Goal: Task Accomplishment & Management: Complete application form

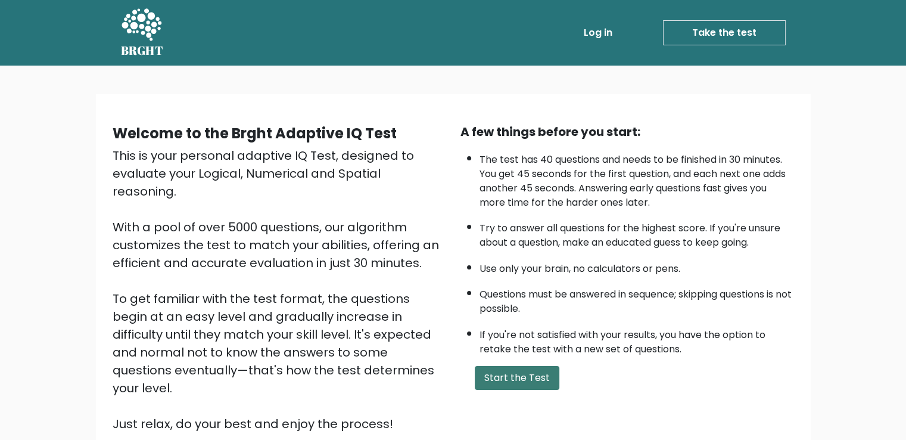
click at [536, 375] on button "Start the Test" at bounding box center [517, 378] width 85 height 24
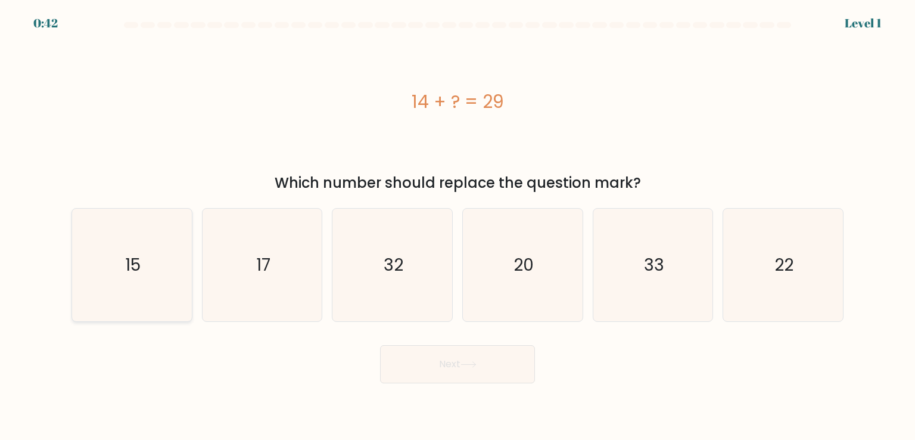
click at [121, 262] on icon "15" at bounding box center [132, 264] width 112 height 112
click at [457, 226] on input "a. 15" at bounding box center [457, 223] width 1 height 6
radio input "true"
click at [440, 357] on button "Next" at bounding box center [457, 364] width 155 height 38
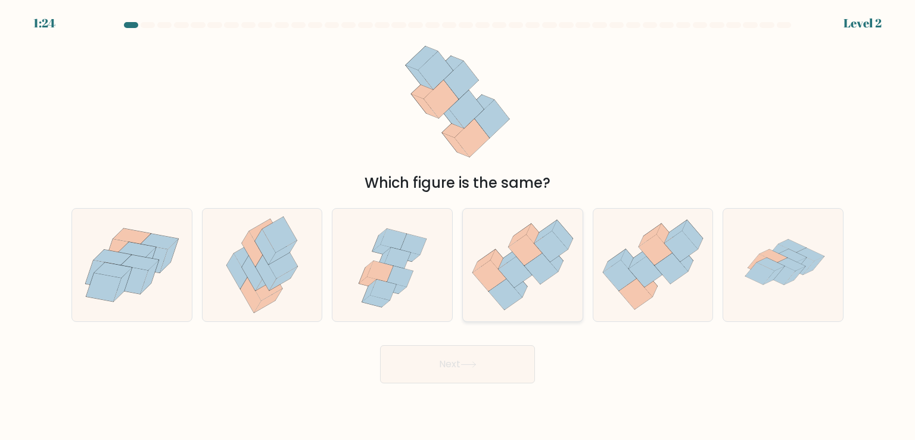
click at [548, 260] on icon at bounding box center [551, 245] width 34 height 31
click at [458, 226] on input "d." at bounding box center [457, 223] width 1 height 6
radio input "true"
click at [507, 366] on button "Next" at bounding box center [457, 364] width 155 height 38
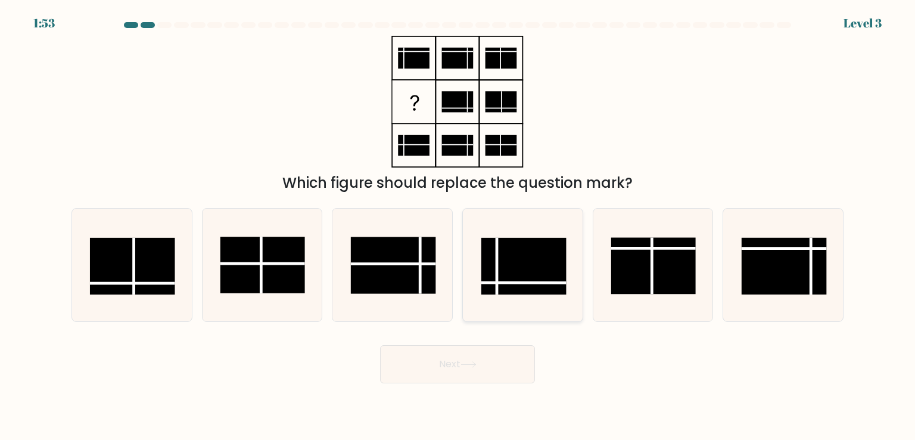
click at [510, 274] on rect at bounding box center [523, 266] width 85 height 57
click at [458, 226] on input "d." at bounding box center [457, 223] width 1 height 6
radio input "true"
click at [493, 367] on button "Next" at bounding box center [457, 364] width 155 height 38
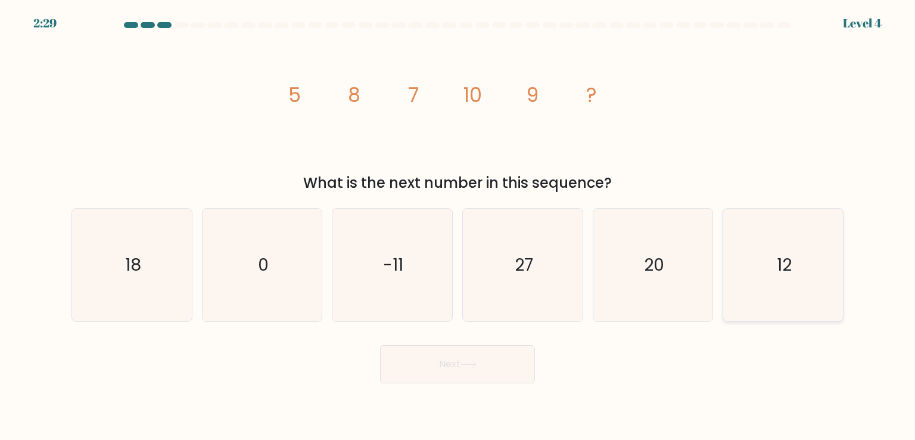
click at [796, 276] on icon "12" at bounding box center [783, 264] width 112 height 112
click at [458, 226] on input "f. 12" at bounding box center [457, 223] width 1 height 6
radio input "true"
click at [488, 371] on button "Next" at bounding box center [457, 364] width 155 height 38
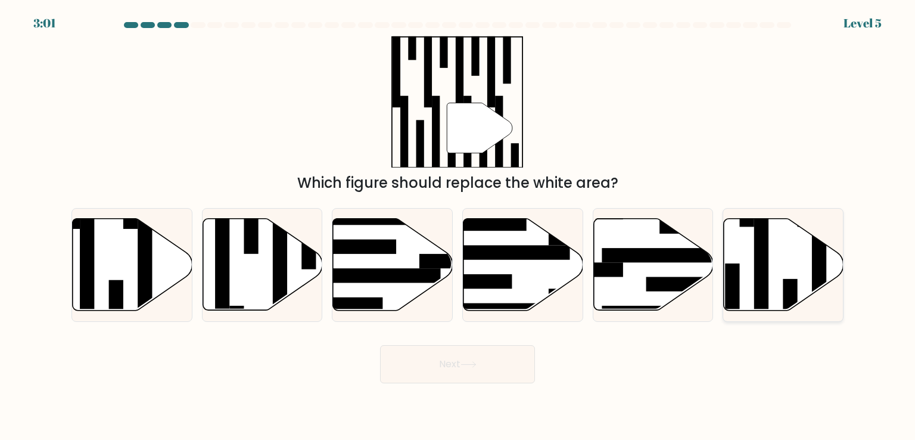
click at [803, 272] on icon at bounding box center [784, 265] width 120 height 92
click at [458, 226] on input "f." at bounding box center [457, 223] width 1 height 6
radio input "true"
click at [455, 350] on button "Next" at bounding box center [457, 364] width 155 height 38
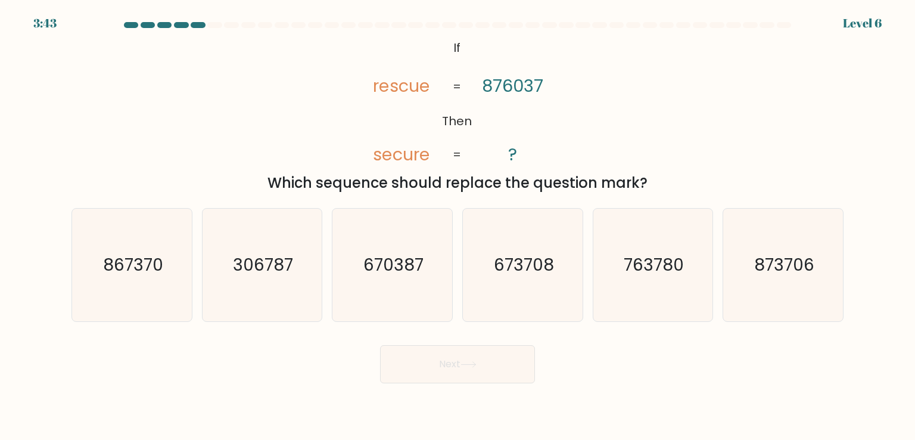
click at [322, 139] on div "@import url('https://fonts.googleapis.com/css?family=Abril+Fatface:400,100,100i…" at bounding box center [457, 115] width 786 height 158
click at [394, 267] on text "670387" at bounding box center [393, 265] width 60 height 24
click at [457, 226] on input "c. 670387" at bounding box center [457, 223] width 1 height 6
radio input "true"
click at [469, 370] on button "Next" at bounding box center [457, 364] width 155 height 38
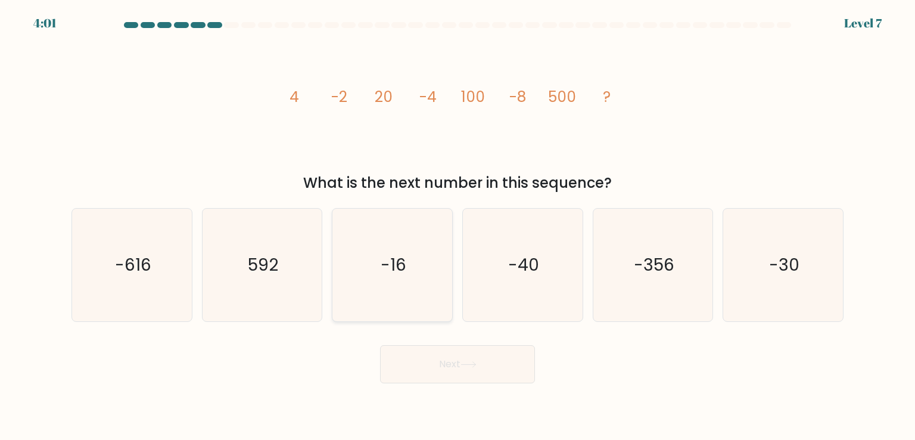
click at [409, 289] on icon "-16" at bounding box center [392, 264] width 112 height 112
click at [457, 226] on input "c. -16" at bounding box center [457, 223] width 1 height 6
radio input "true"
click at [464, 365] on icon at bounding box center [468, 364] width 16 height 7
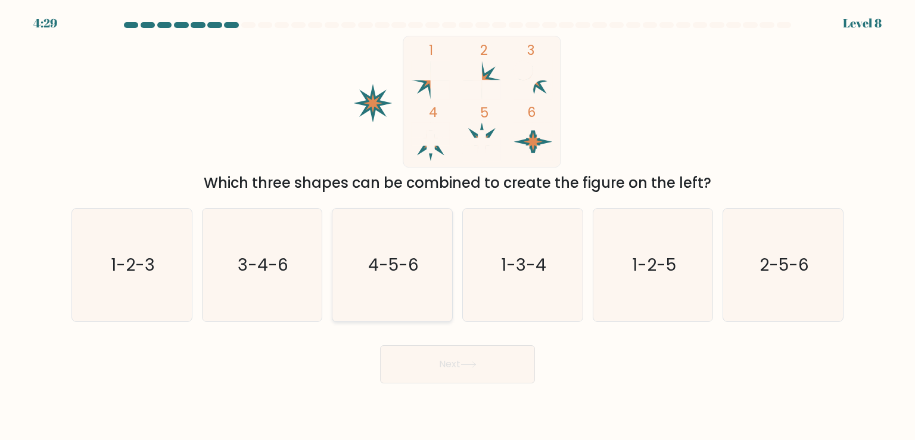
click at [394, 273] on text "4-5-6" at bounding box center [393, 265] width 51 height 24
click at [457, 226] on input "c. 4-5-6" at bounding box center [457, 223] width 1 height 6
radio input "true"
click at [447, 373] on button "Next" at bounding box center [457, 364] width 155 height 38
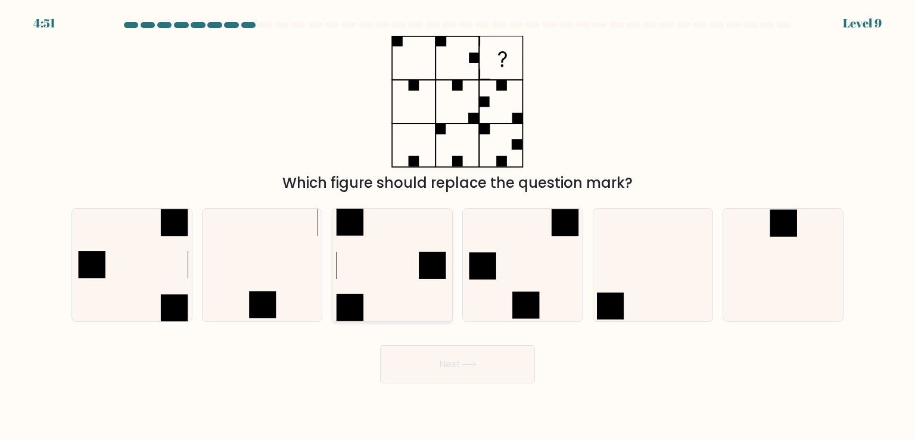
click at [411, 260] on icon at bounding box center [392, 264] width 112 height 112
click at [457, 226] on input "c." at bounding box center [457, 223] width 1 height 6
radio input "true"
click at [450, 358] on button "Next" at bounding box center [457, 364] width 155 height 38
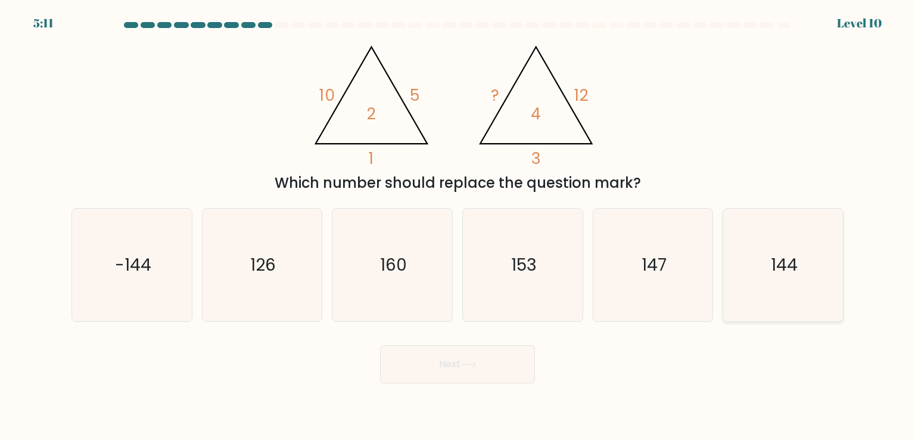
click at [795, 271] on text "144" at bounding box center [784, 265] width 27 height 24
click at [458, 226] on input "f. 144" at bounding box center [457, 223] width 1 height 6
radio input "true"
click at [475, 384] on body "5:10 Level 10" at bounding box center [457, 220] width 915 height 440
click at [474, 372] on button "Next" at bounding box center [457, 364] width 155 height 38
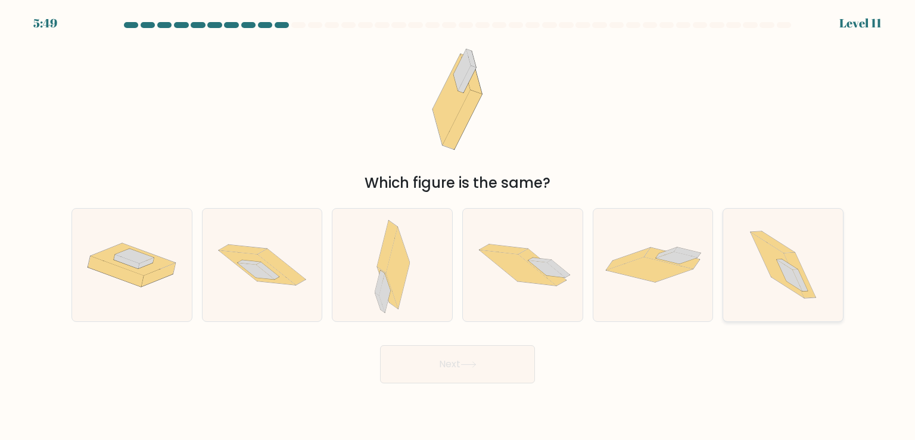
click at [777, 272] on icon at bounding box center [777, 265] width 54 height 66
click at [458, 226] on input "f." at bounding box center [457, 223] width 1 height 6
radio input "true"
click at [501, 361] on button "Next" at bounding box center [457, 364] width 155 height 38
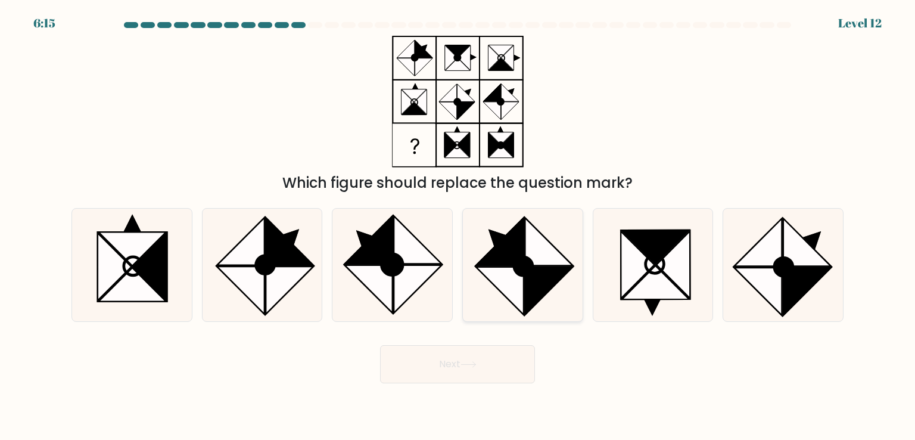
click at [512, 278] on icon at bounding box center [500, 291] width 48 height 48
click at [458, 226] on input "d." at bounding box center [457, 223] width 1 height 6
radio input "true"
click at [489, 368] on button "Next" at bounding box center [457, 364] width 155 height 38
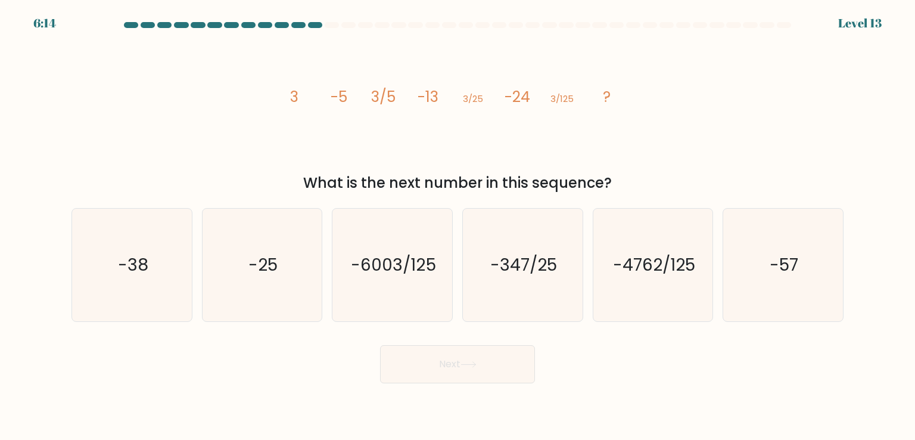
click at [261, 138] on div "image/svg+xml 3 -5 3/5 -13 3/25 -24 3/125 ? What is the next number in this seq…" at bounding box center [457, 115] width 786 height 158
click at [176, 270] on icon "-38" at bounding box center [132, 264] width 112 height 112
click at [457, 226] on input "a. -38" at bounding box center [457, 223] width 1 height 6
radio input "true"
click at [462, 372] on button "Next" at bounding box center [457, 364] width 155 height 38
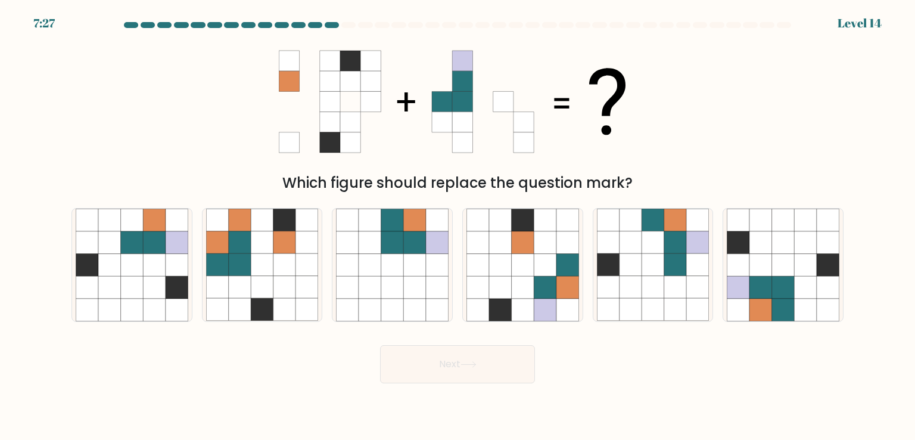
click at [237, 131] on div "Which figure should replace the question mark?" at bounding box center [457, 115] width 786 height 158
click at [784, 244] on icon at bounding box center [783, 242] width 23 height 23
click at [458, 226] on input "f." at bounding box center [457, 223] width 1 height 6
radio input "true"
click at [507, 356] on button "Next" at bounding box center [457, 364] width 155 height 38
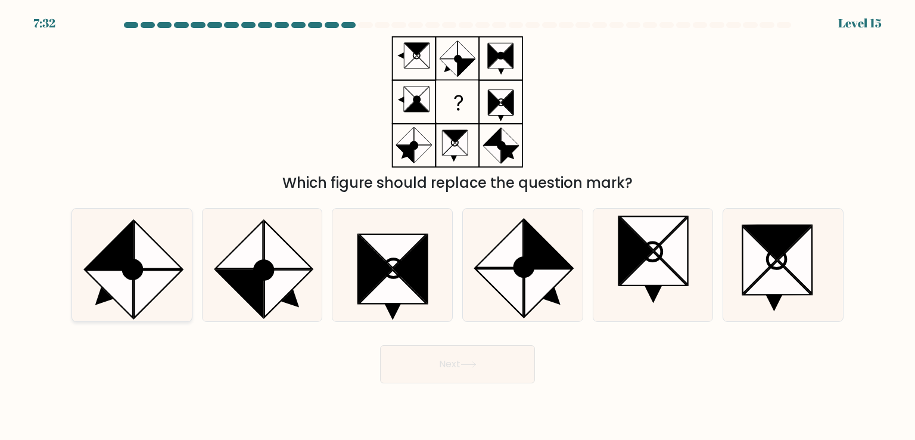
click at [137, 271] on icon at bounding box center [132, 269] width 18 height 18
click at [457, 226] on input "a." at bounding box center [457, 223] width 1 height 6
radio input "true"
click at [445, 364] on button "Next" at bounding box center [457, 364] width 155 height 38
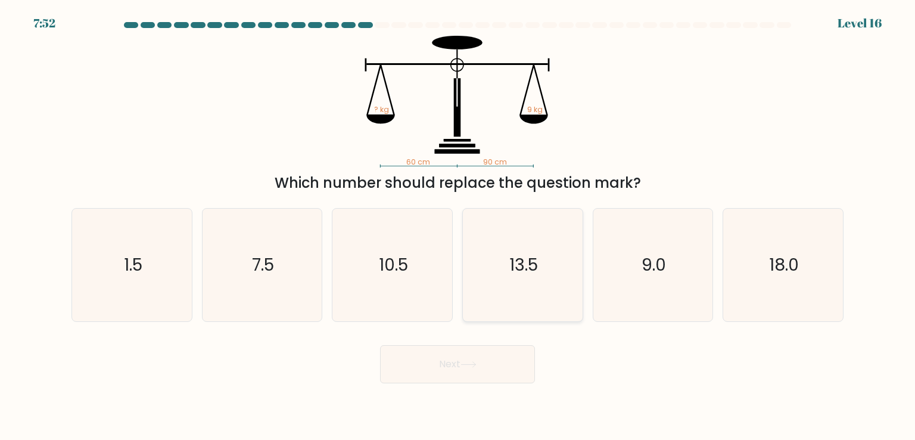
click at [505, 288] on icon "13.5" at bounding box center [522, 264] width 112 height 112
click at [458, 226] on input "d. 13.5" at bounding box center [457, 223] width 1 height 6
radio input "true"
click at [463, 372] on button "Next" at bounding box center [457, 364] width 155 height 38
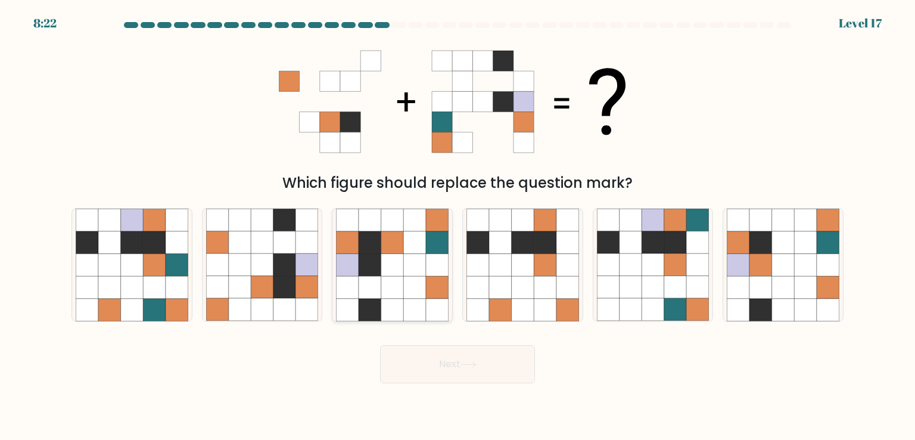
click at [399, 273] on icon at bounding box center [392, 265] width 23 height 23
click at [457, 226] on input "c." at bounding box center [457, 223] width 1 height 6
radio input "true"
click at [483, 371] on button "Next" at bounding box center [457, 364] width 155 height 38
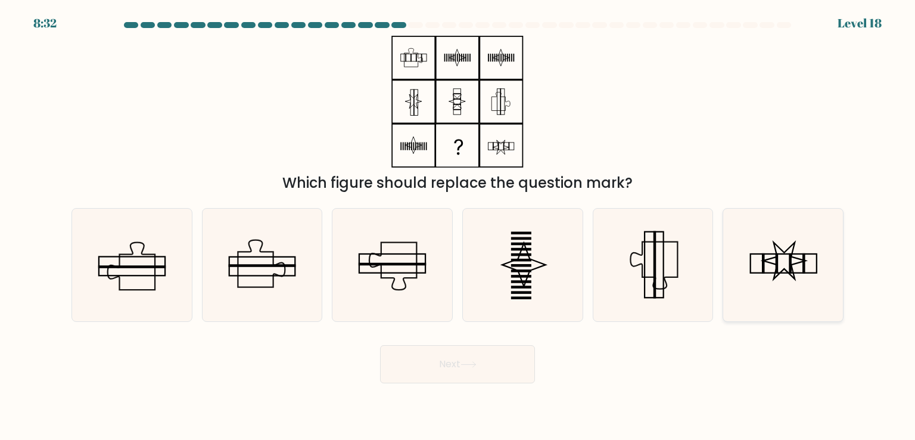
click at [778, 261] on icon at bounding box center [783, 264] width 112 height 112
click at [458, 226] on input "f." at bounding box center [457, 223] width 1 height 6
radio input "true"
click at [478, 370] on button "Next" at bounding box center [457, 364] width 155 height 38
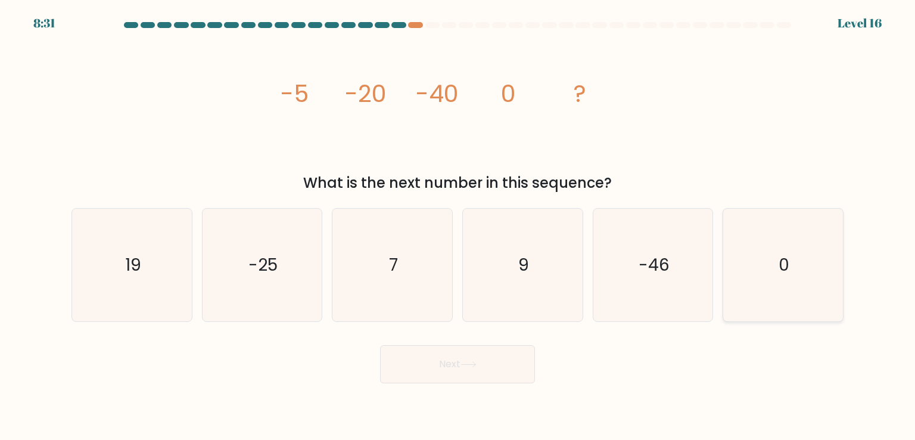
click at [769, 279] on icon "0" at bounding box center [783, 264] width 112 height 112
click at [458, 226] on input "f. 0" at bounding box center [457, 223] width 1 height 6
radio input "true"
click at [495, 368] on button "Next" at bounding box center [457, 364] width 155 height 38
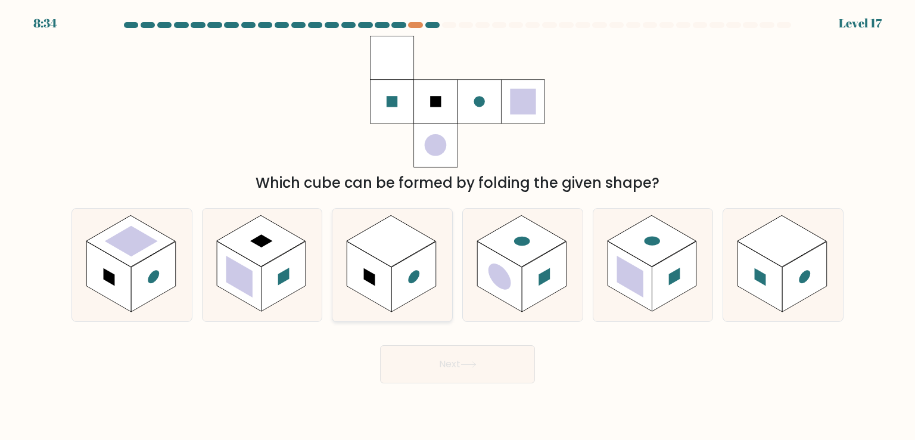
click at [404, 283] on rect at bounding box center [413, 276] width 45 height 70
click at [457, 226] on input "c." at bounding box center [457, 223] width 1 height 6
radio input "true"
click at [492, 353] on button "Next" at bounding box center [457, 364] width 155 height 38
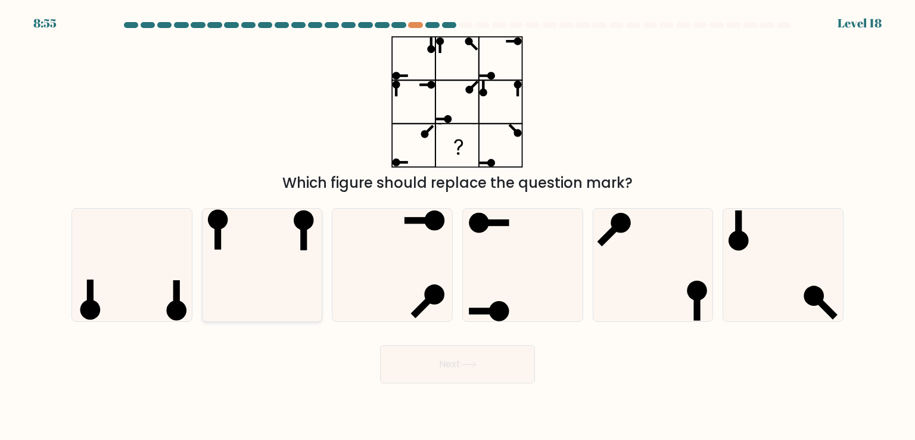
click at [288, 251] on icon at bounding box center [262, 264] width 112 height 112
click at [457, 226] on input "b." at bounding box center [457, 223] width 1 height 6
radio input "true"
click at [451, 364] on button "Next" at bounding box center [457, 364] width 155 height 38
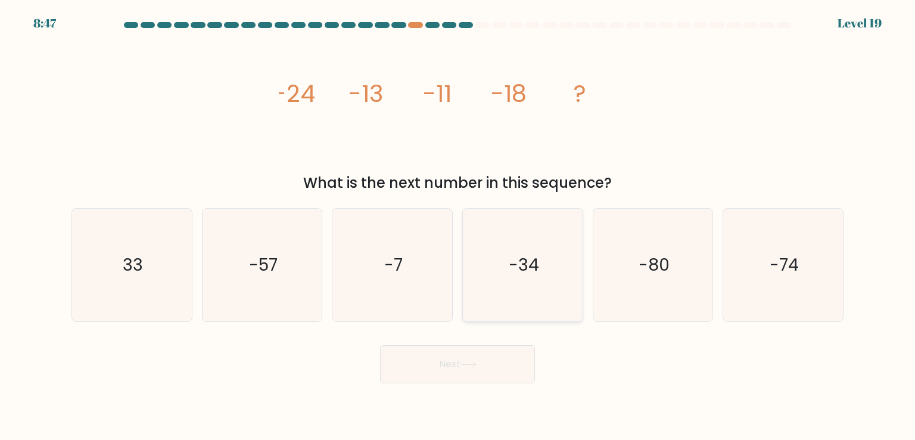
click at [535, 282] on icon "-34" at bounding box center [522, 264] width 112 height 112
click at [458, 226] on input "d. -34" at bounding box center [457, 223] width 1 height 6
radio input "true"
click at [484, 361] on button "Next" at bounding box center [457, 364] width 155 height 38
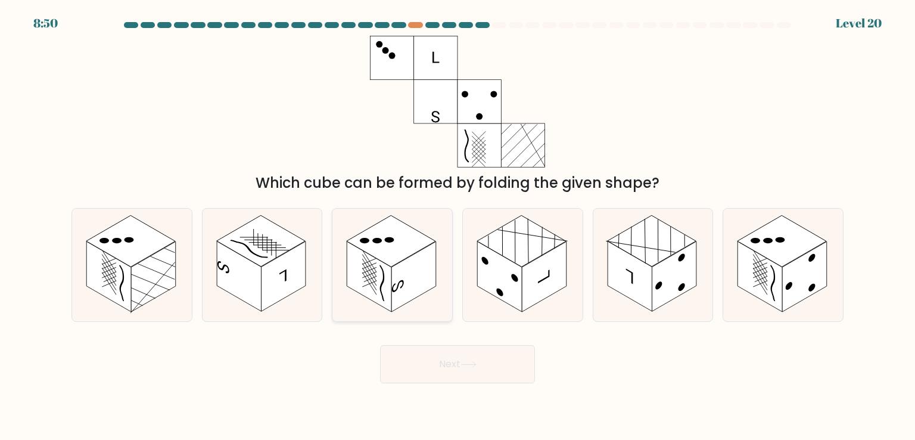
click at [417, 266] on rect at bounding box center [413, 276] width 45 height 70
click at [457, 226] on input "c." at bounding box center [457, 223] width 1 height 6
radio input "true"
click at [457, 361] on button "Next" at bounding box center [457, 364] width 155 height 38
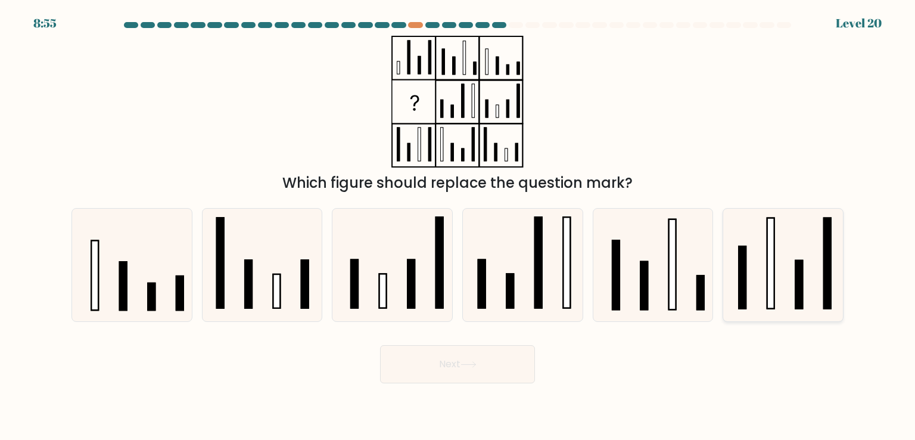
click at [824, 277] on rect at bounding box center [827, 263] width 7 height 90
click at [458, 226] on input "f." at bounding box center [457, 223] width 1 height 6
radio input "true"
click at [513, 362] on button "Next" at bounding box center [457, 364] width 155 height 38
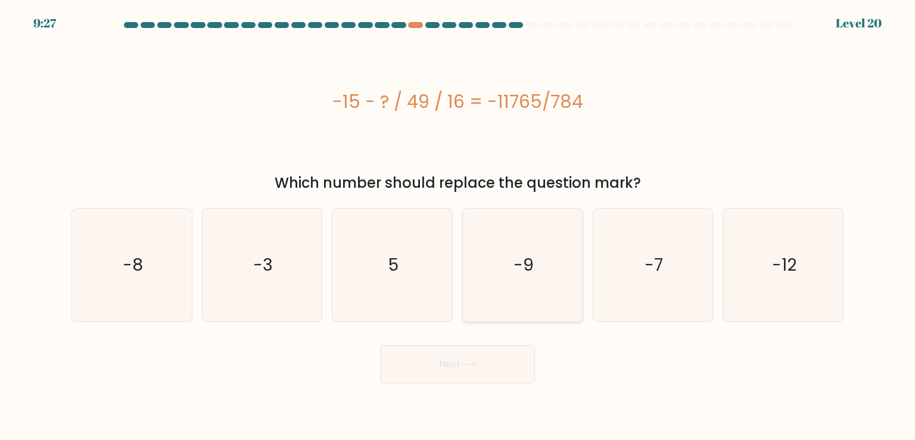
click at [552, 285] on icon "-9" at bounding box center [522, 264] width 112 height 112
click at [458, 226] on input "d. -9" at bounding box center [457, 223] width 1 height 6
radio input "true"
click at [488, 367] on button "Next" at bounding box center [457, 364] width 155 height 38
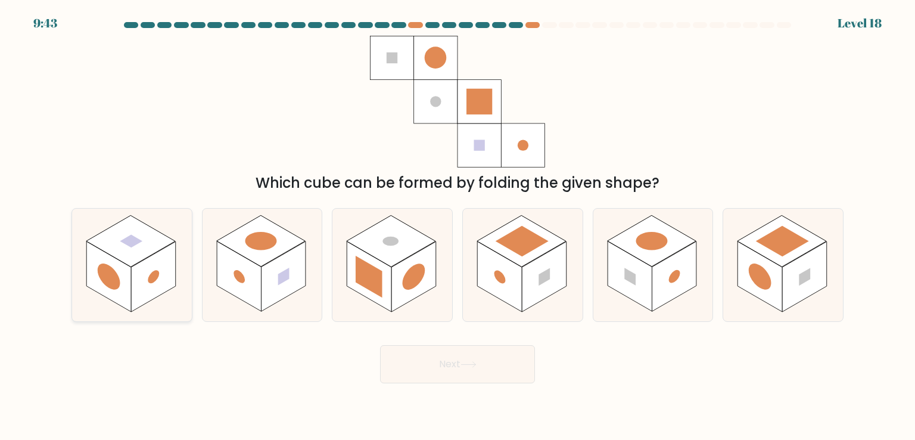
click at [152, 294] on rect at bounding box center [153, 276] width 45 height 70
click at [457, 226] on input "a." at bounding box center [457, 223] width 1 height 6
radio input "true"
click at [412, 291] on rect at bounding box center [413, 276] width 45 height 70
click at [457, 226] on input "c." at bounding box center [457, 223] width 1 height 6
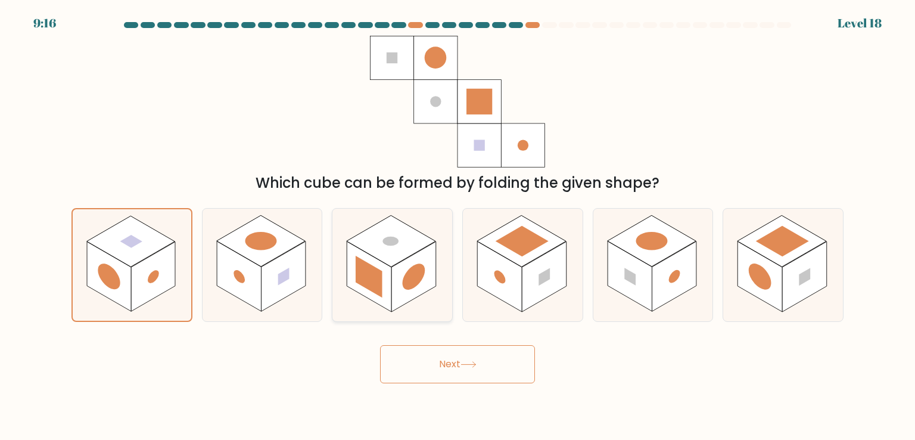
radio input "true"
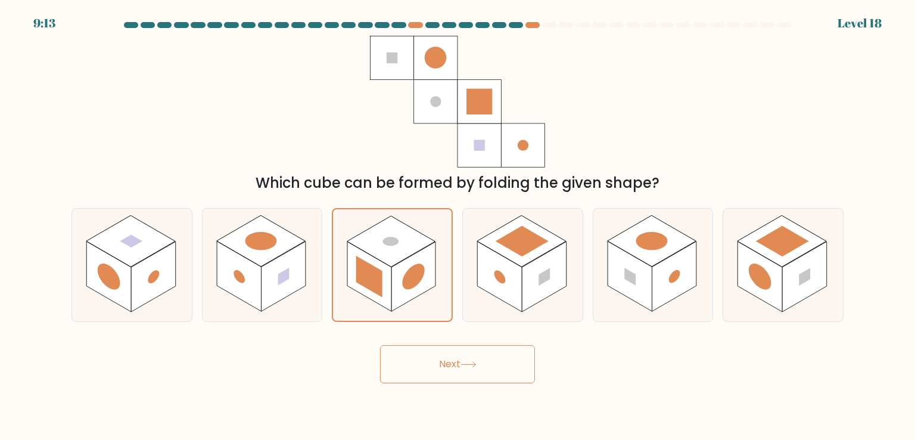
click at [486, 370] on button "Next" at bounding box center [457, 364] width 155 height 38
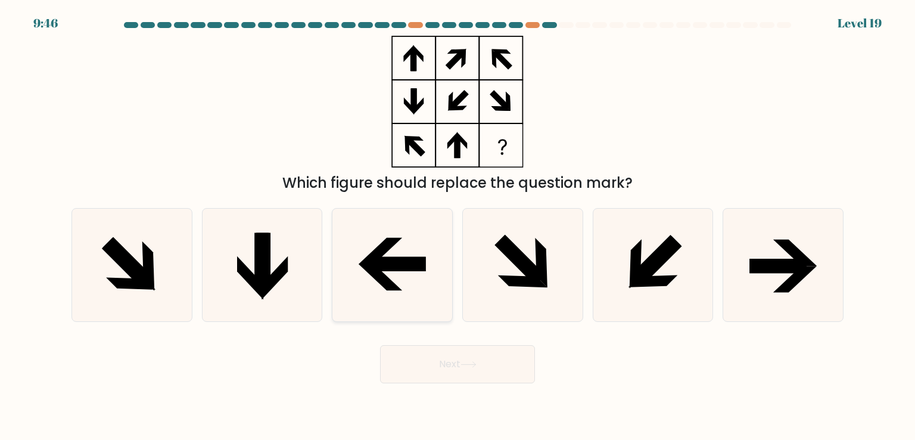
click at [389, 272] on icon at bounding box center [392, 264] width 112 height 112
click at [457, 226] on input "c." at bounding box center [457, 223] width 1 height 6
radio input "true"
click at [453, 376] on button "Next" at bounding box center [457, 364] width 155 height 38
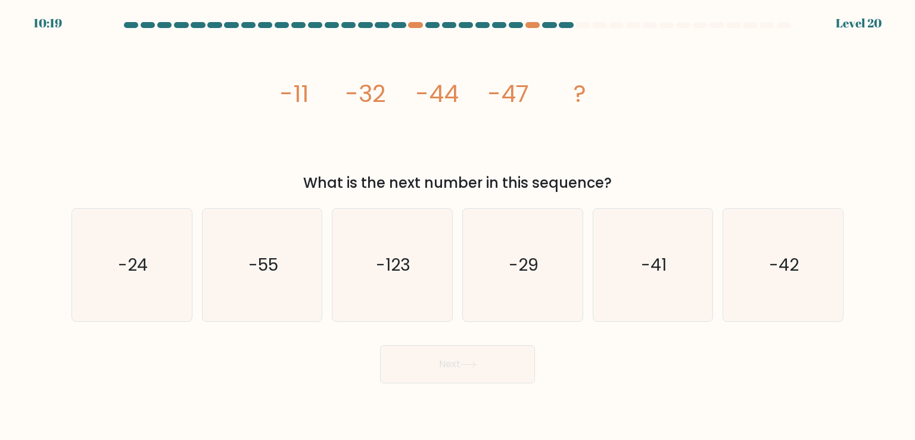
click at [237, 108] on div "image/svg+xml -11 -32 -44 -47 ? What is the next number in this sequence?" at bounding box center [457, 115] width 786 height 158
click at [655, 294] on icon "-41" at bounding box center [653, 264] width 112 height 112
click at [458, 226] on input "e. -41" at bounding box center [457, 223] width 1 height 6
radio input "true"
click at [488, 388] on body "9:58 Level 20" at bounding box center [457, 220] width 915 height 440
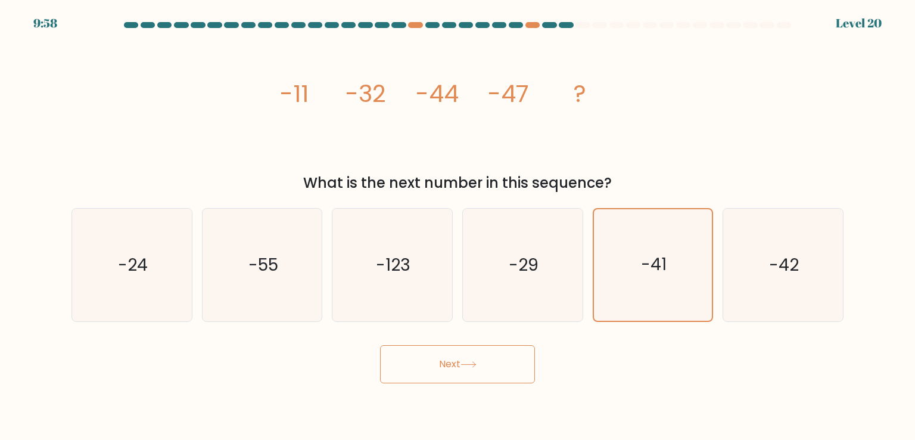
click at [487, 358] on button "Next" at bounding box center [457, 364] width 155 height 38
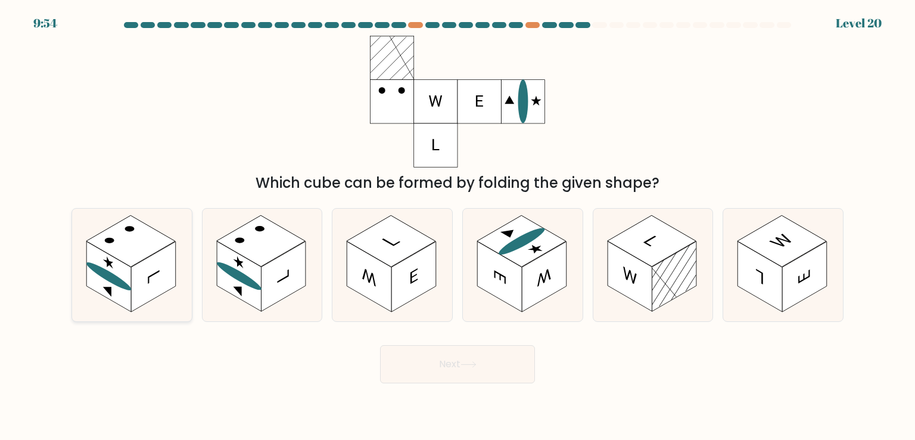
click at [141, 284] on rect at bounding box center [153, 276] width 45 height 70
click at [457, 226] on input "a." at bounding box center [457, 223] width 1 height 6
radio input "true"
click at [467, 368] on button "Next" at bounding box center [457, 364] width 155 height 38
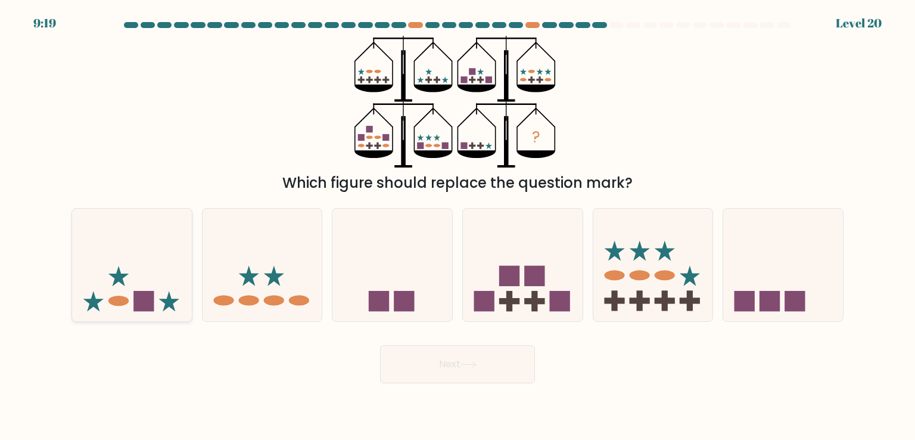
click at [160, 288] on icon at bounding box center [132, 264] width 120 height 99
click at [457, 226] on input "a." at bounding box center [457, 223] width 1 height 6
radio input "true"
click at [468, 365] on icon at bounding box center [468, 364] width 16 height 7
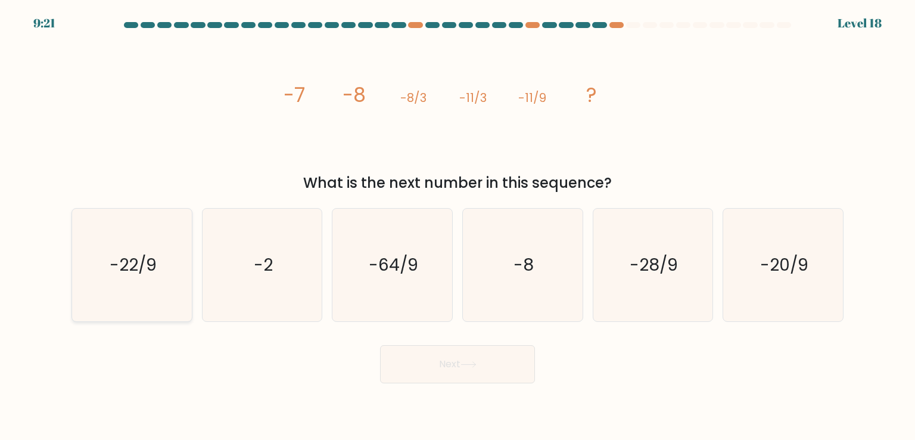
click at [139, 259] on text "-22/9" at bounding box center [133, 265] width 47 height 24
click at [457, 226] on input "a. -22/9" at bounding box center [457, 223] width 1 height 6
radio input "true"
click at [436, 370] on button "Next" at bounding box center [457, 364] width 155 height 38
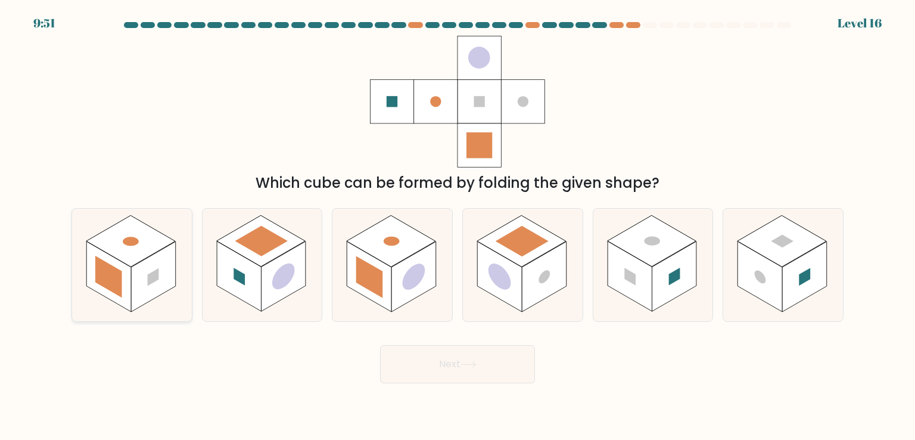
click at [139, 284] on rect at bounding box center [153, 276] width 45 height 70
click at [457, 226] on input "a." at bounding box center [457, 223] width 1 height 6
radio input "true"
click at [451, 366] on button "Next" at bounding box center [457, 364] width 155 height 38
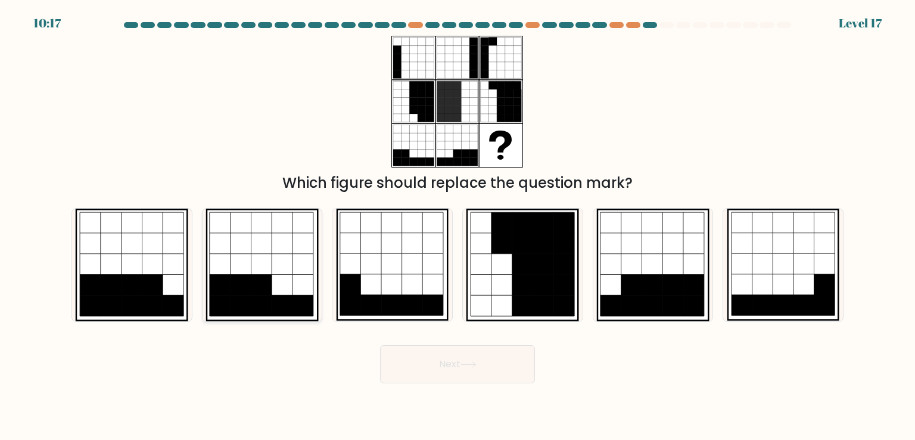
drag, startPoint x: 257, startPoint y: 289, endPoint x: 264, endPoint y: 291, distance: 7.5
click at [259, 289] on icon at bounding box center [261, 285] width 21 height 21
click at [457, 226] on input "b." at bounding box center [457, 223] width 1 height 6
radio input "true"
click at [167, 292] on icon at bounding box center [173, 285] width 21 height 21
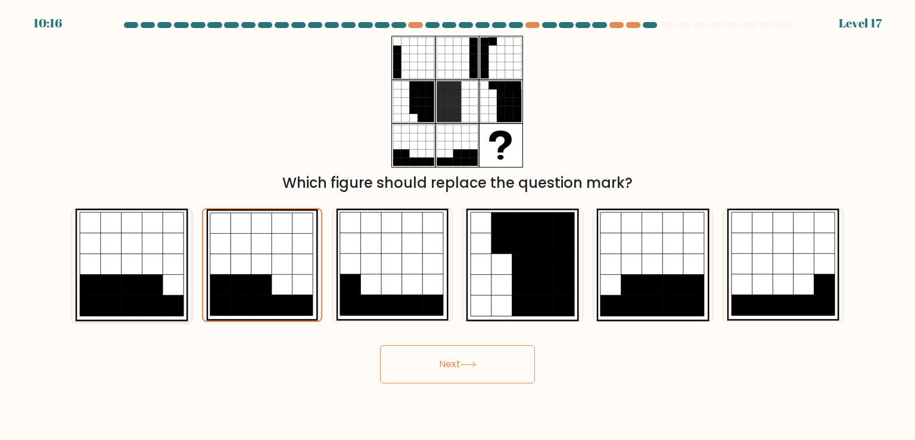
click at [457, 226] on input "a." at bounding box center [457, 223] width 1 height 6
radio input "true"
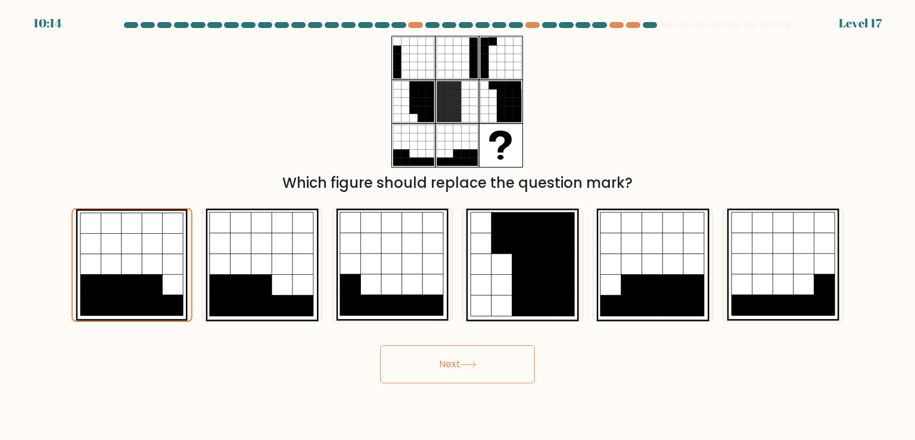
click at [437, 362] on button "Next" at bounding box center [457, 364] width 155 height 38
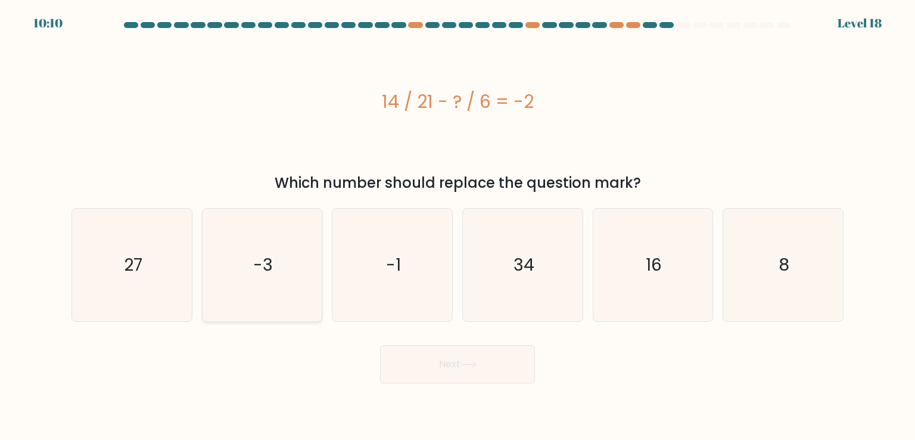
click at [291, 268] on icon "-3" at bounding box center [262, 264] width 112 height 112
click at [457, 226] on input "b. -3" at bounding box center [457, 223] width 1 height 6
radio input "true"
click at [453, 357] on button "Next" at bounding box center [457, 364] width 155 height 38
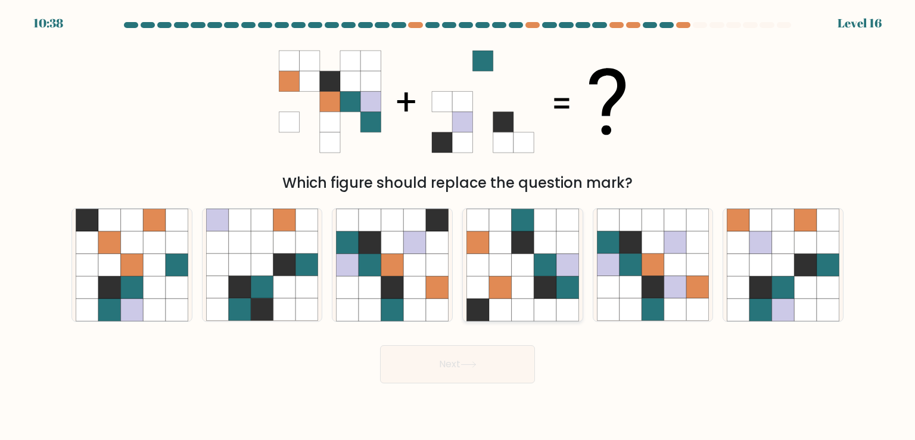
click at [507, 245] on icon at bounding box center [500, 242] width 23 height 23
click at [458, 226] on input "d." at bounding box center [457, 223] width 1 height 6
radio input "true"
click at [796, 270] on icon at bounding box center [805, 265] width 23 height 23
click at [458, 226] on input "f." at bounding box center [457, 223] width 1 height 6
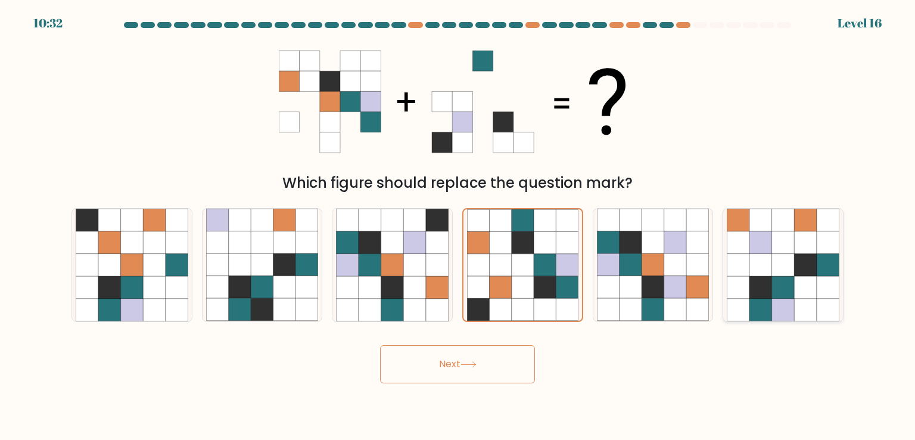
radio input "true"
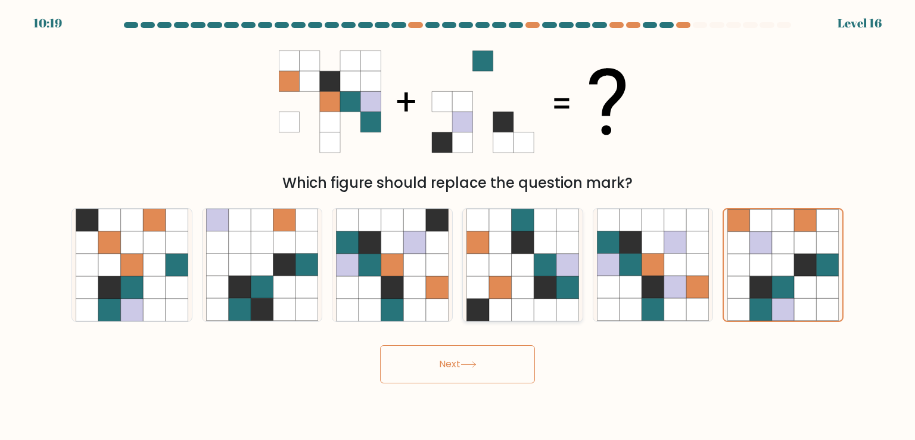
click at [526, 265] on icon at bounding box center [523, 265] width 23 height 23
click at [458, 226] on input "d." at bounding box center [457, 223] width 1 height 6
radio input "true"
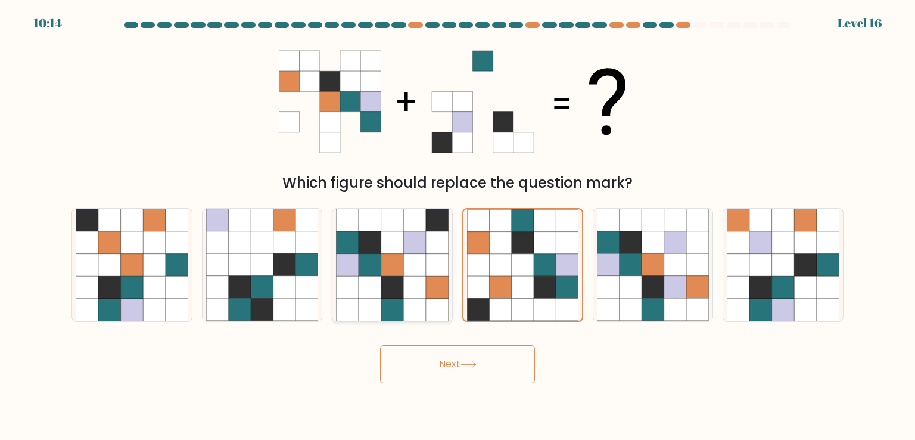
click at [415, 280] on icon at bounding box center [414, 287] width 23 height 23
click at [457, 226] on input "c." at bounding box center [457, 223] width 1 height 6
radio input "true"
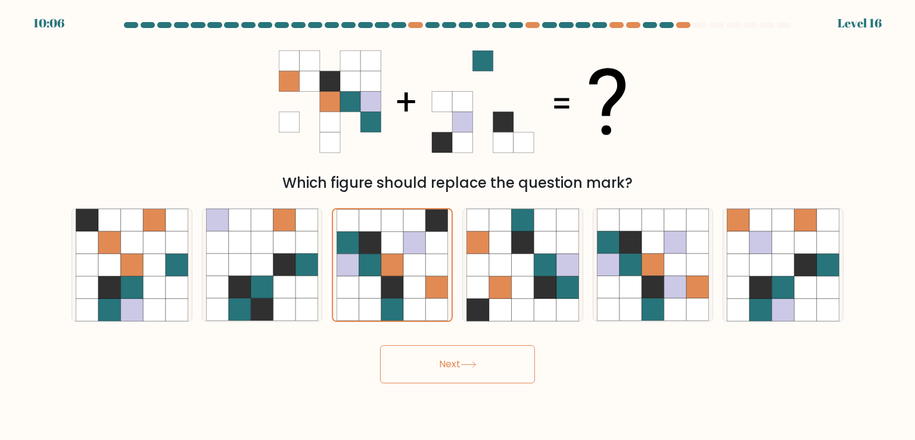
click at [448, 359] on button "Next" at bounding box center [457, 364] width 155 height 38
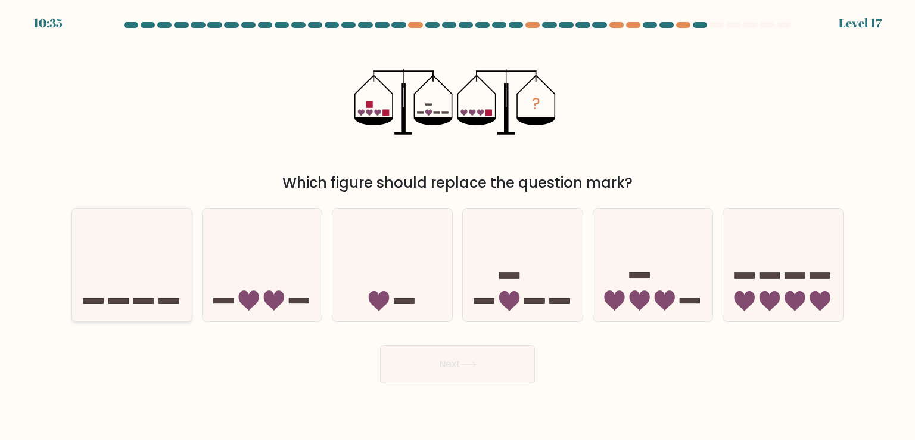
click at [146, 272] on icon at bounding box center [132, 264] width 120 height 99
click at [457, 226] on input "a." at bounding box center [457, 223] width 1 height 6
radio input "true"
click at [278, 200] on div "a. b. c." at bounding box center [457, 259] width 781 height 123
click at [279, 223] on icon at bounding box center [262, 264] width 120 height 99
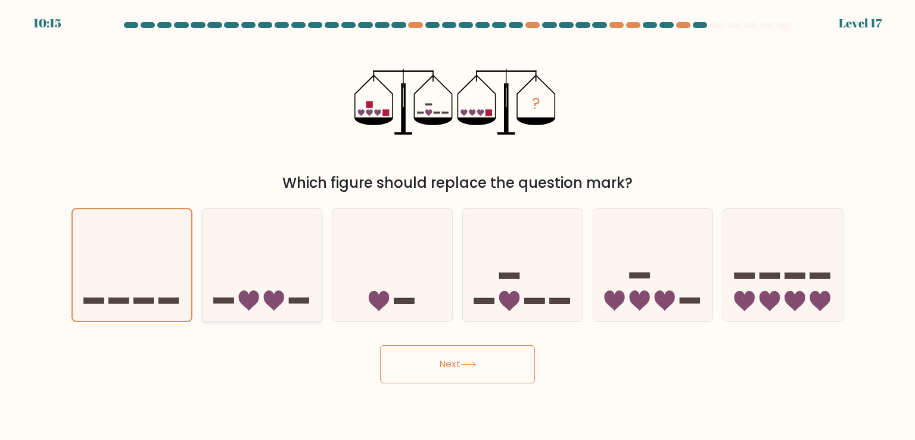
click at [457, 223] on input "b." at bounding box center [457, 223] width 1 height 6
radio input "true"
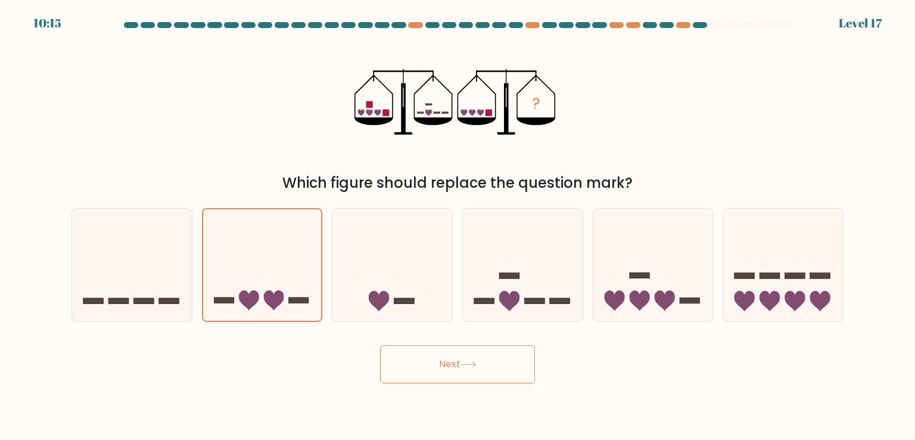
click at [450, 367] on button "Next" at bounding box center [457, 364] width 155 height 38
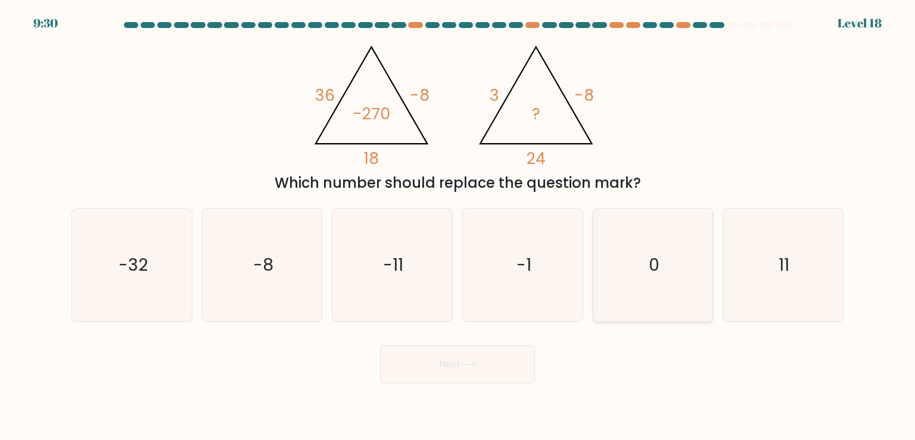
click at [632, 284] on icon "0" at bounding box center [653, 264] width 112 height 112
click at [458, 226] on input "e. 0" at bounding box center [457, 223] width 1 height 6
radio input "true"
click at [490, 374] on button "Next" at bounding box center [457, 364] width 155 height 38
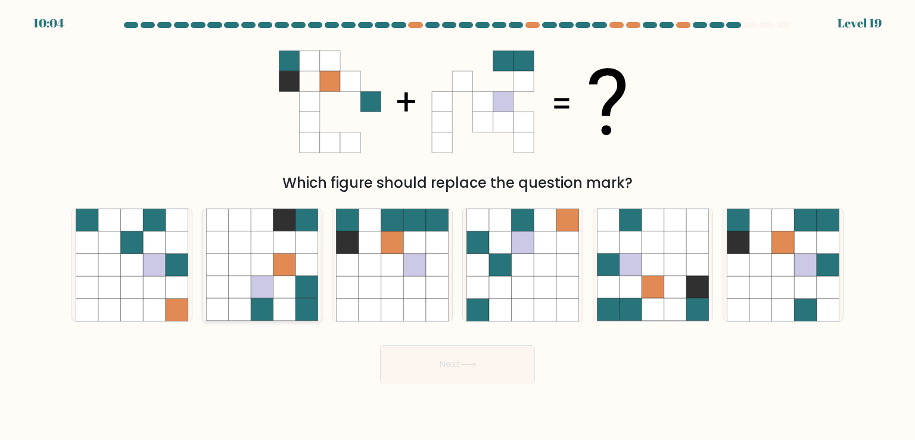
click at [267, 255] on icon at bounding box center [262, 265] width 23 height 23
click at [457, 226] on input "b." at bounding box center [457, 223] width 1 height 6
radio input "true"
click at [298, 269] on icon at bounding box center [306, 265] width 22 height 22
click at [457, 226] on input "b." at bounding box center [457, 223] width 1 height 6
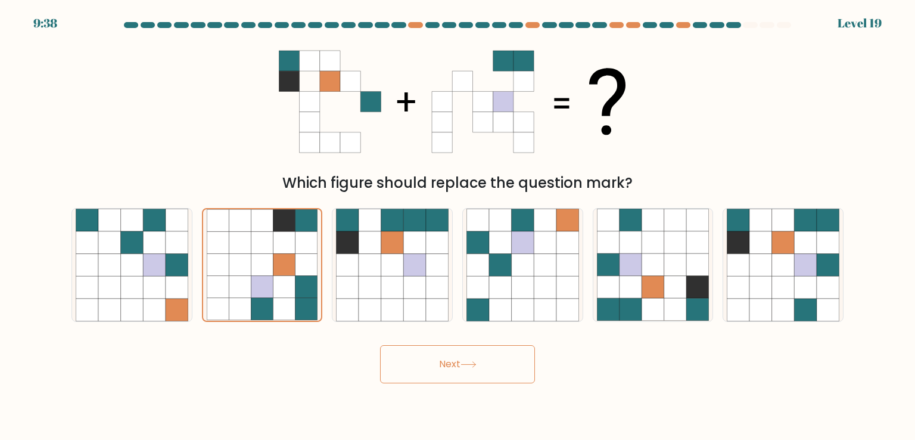
click at [457, 372] on button "Next" at bounding box center [457, 364] width 155 height 38
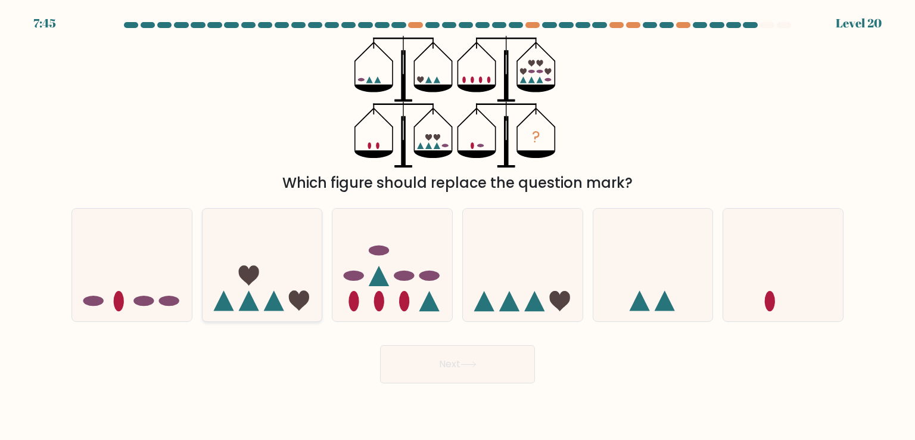
click at [281, 264] on icon at bounding box center [262, 264] width 120 height 99
click at [457, 226] on input "b." at bounding box center [457, 223] width 1 height 6
radio input "true"
click at [465, 372] on button "Next" at bounding box center [457, 364] width 155 height 38
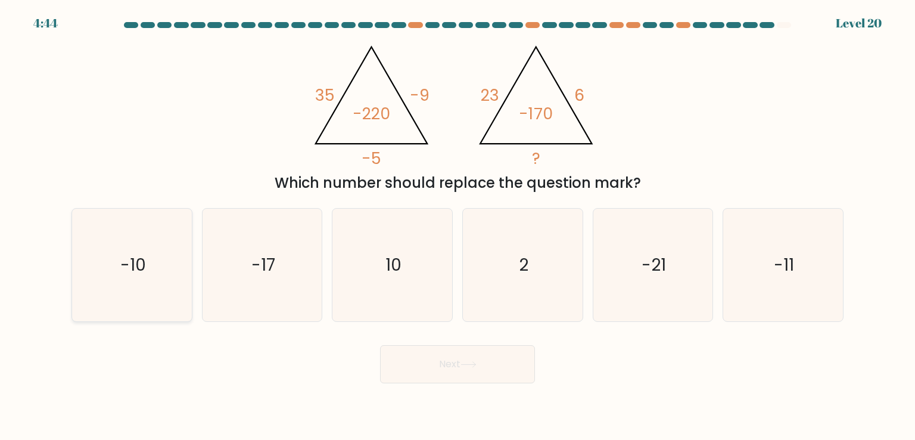
click at [114, 260] on icon "-10" at bounding box center [132, 264] width 112 height 112
click at [457, 226] on input "a. -10" at bounding box center [457, 223] width 1 height 6
radio input "true"
click at [450, 361] on button "Next" at bounding box center [457, 364] width 155 height 38
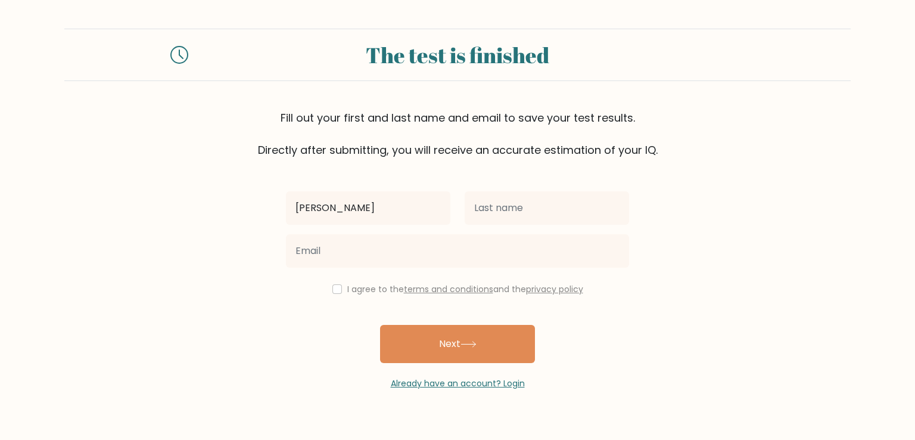
type input "[PERSON_NAME]"
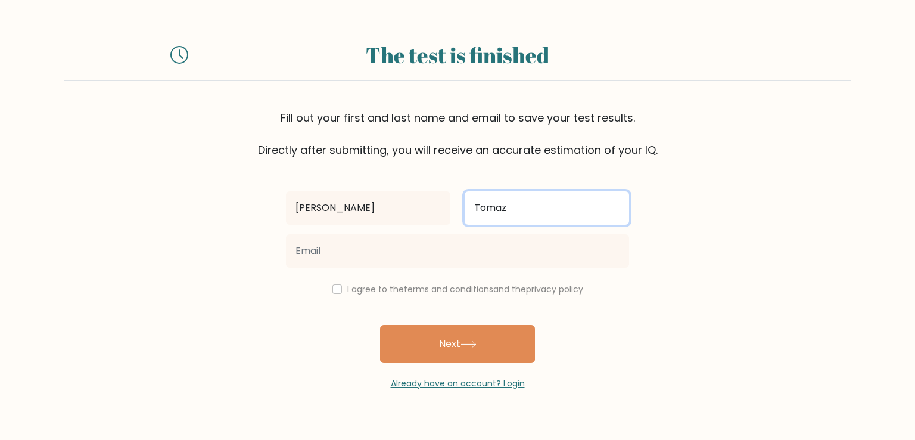
type input "Tomaz"
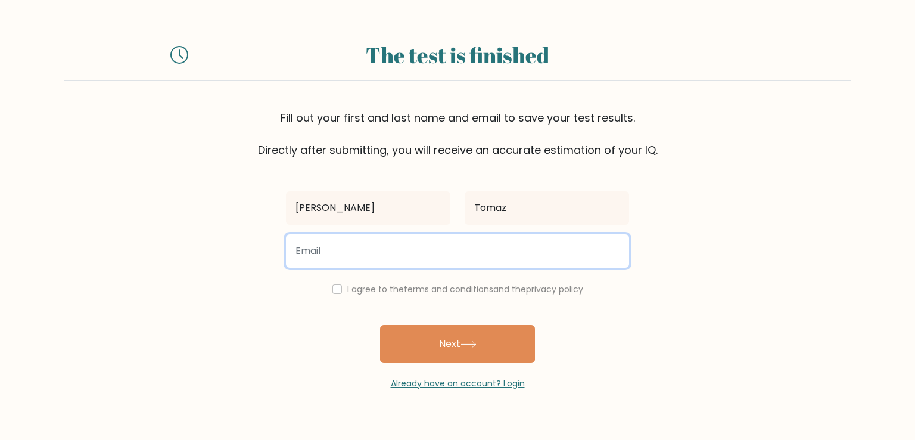
click at [342, 255] on input "email" at bounding box center [457, 250] width 343 height 33
type input "p"
type input "dsfksdmds@gmail.com"
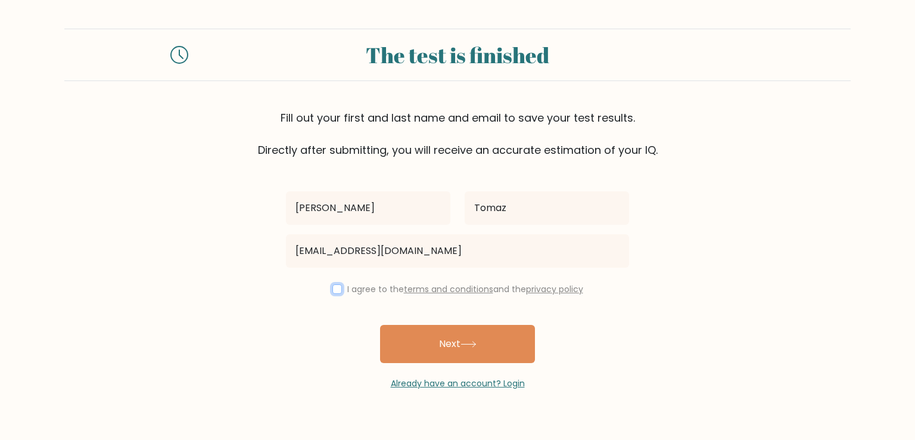
click at [332, 292] on input "checkbox" at bounding box center [337, 289] width 10 height 10
checkbox input "true"
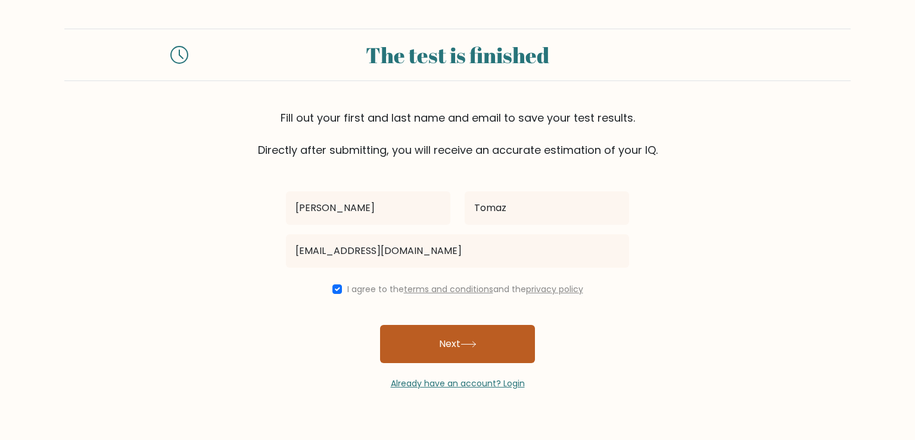
click at [426, 336] on button "Next" at bounding box center [457, 344] width 155 height 38
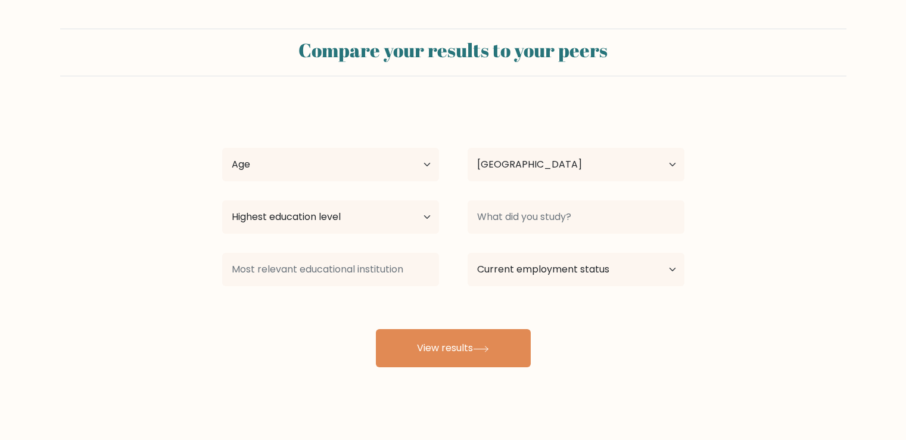
select select "PT"
click at [367, 149] on select "Age Under 18 years old 18-24 years old 25-34 years old 35-44 years old 45-54 ye…" at bounding box center [330, 164] width 217 height 33
select select "35_44"
click at [222, 148] on select "Age Under 18 years old 18-24 years old 25-34 years old 35-44 years old 45-54 ye…" at bounding box center [330, 164] width 217 height 33
click at [257, 222] on select "Highest education level No schooling Primary Lower Secondary Upper Secondary Oc…" at bounding box center [330, 216] width 217 height 33
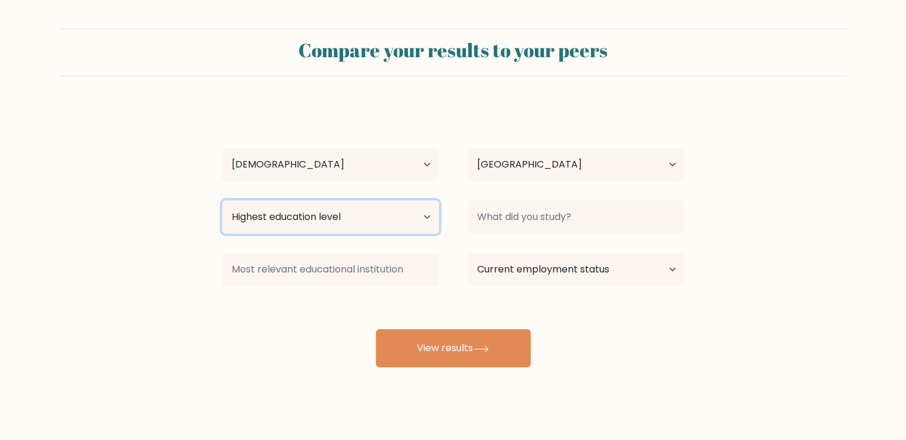
select select "bachelors_degree"
click at [222, 200] on select "Highest education level No schooling Primary Lower Secondary Upper Secondary Oc…" at bounding box center [330, 216] width 217 height 33
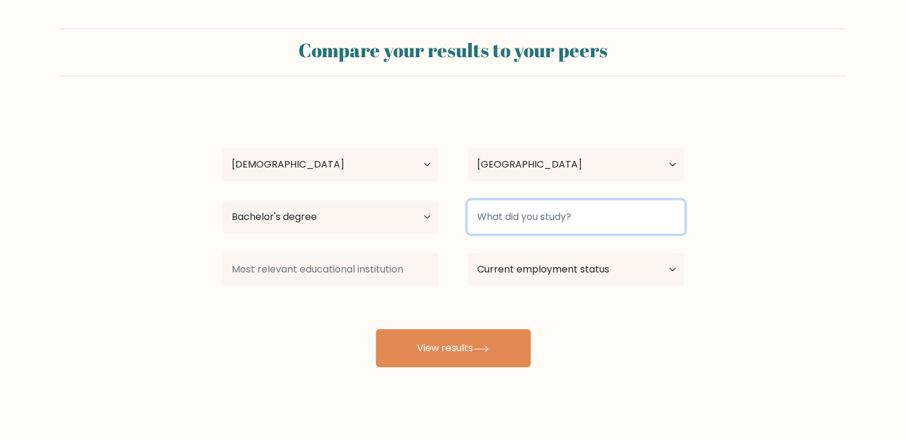
click at [561, 213] on input at bounding box center [576, 216] width 217 height 33
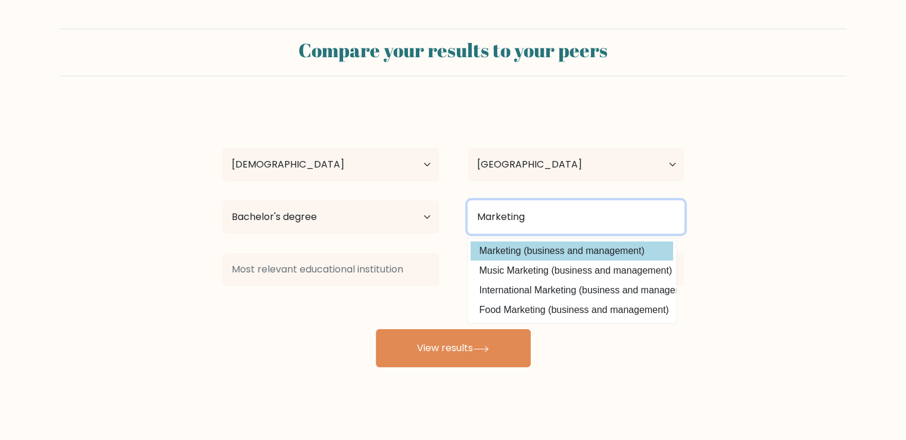
type input "Marketing"
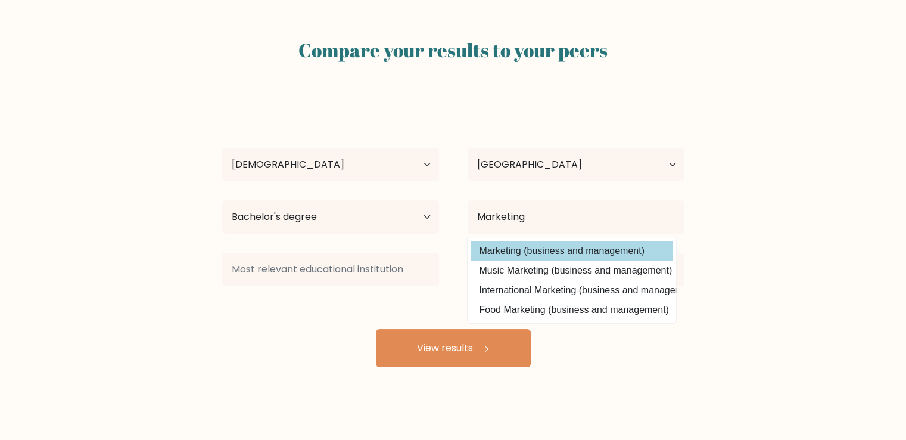
click at [571, 251] on option "Marketing (business and management)" at bounding box center [571, 250] width 202 height 19
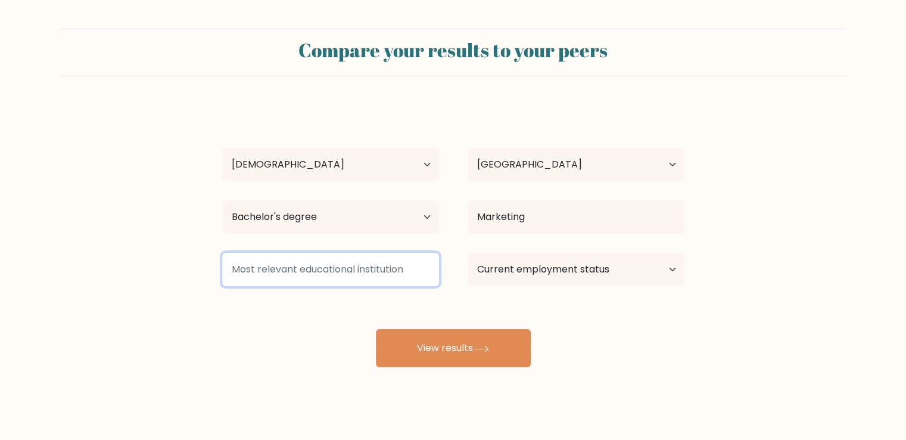
click at [388, 279] on input at bounding box center [330, 269] width 217 height 33
click at [343, 274] on input at bounding box center [330, 269] width 217 height 33
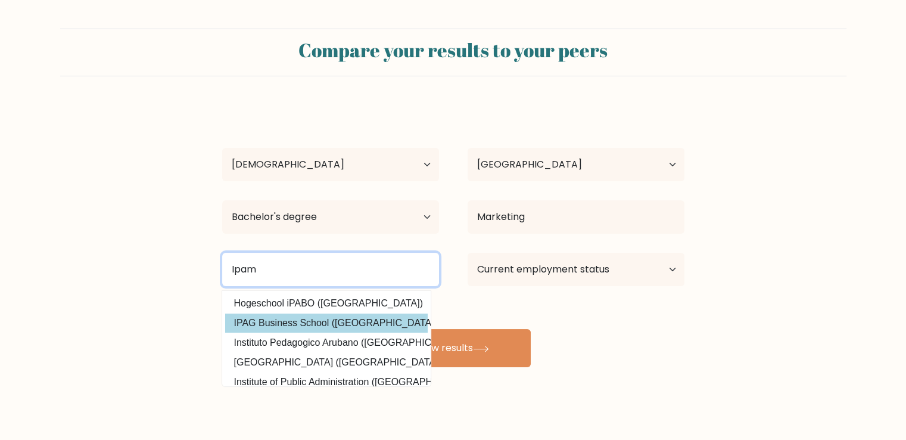
scroll to position [57, 0]
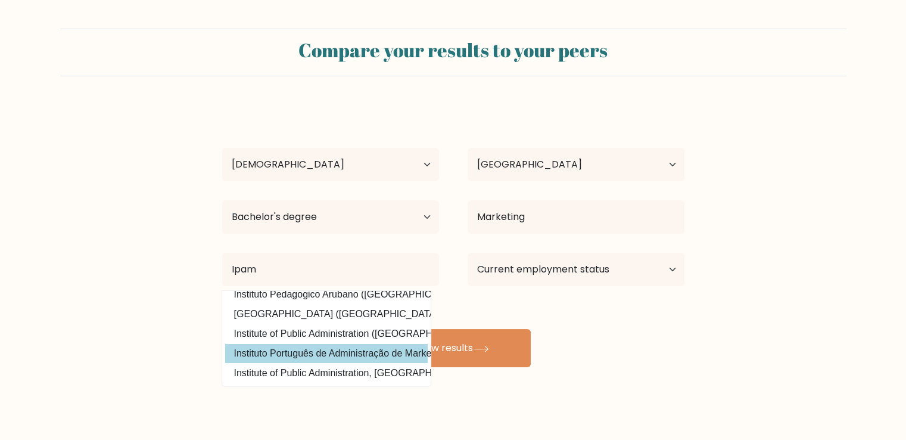
click at [327, 344] on option "Instituto Português de Administração de Marketing (Portugal)" at bounding box center [326, 353] width 202 height 19
type input "Instituto Português de Administração de Marketing"
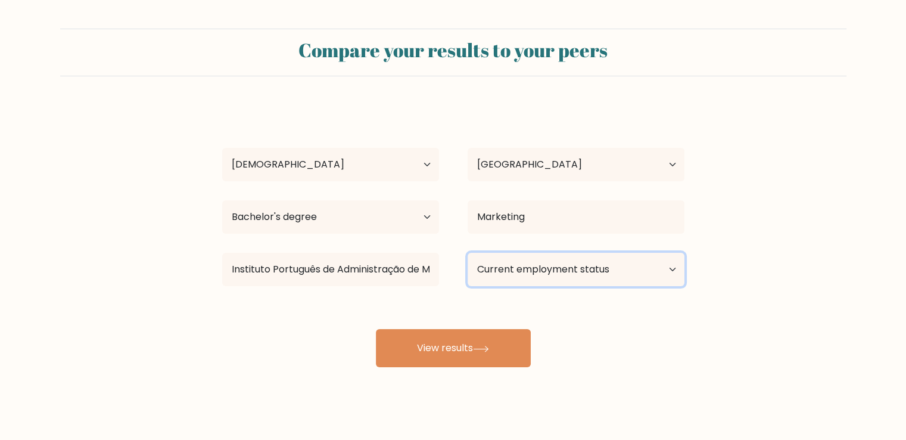
click at [588, 273] on select "Current employment status Employed Student Retired Other / prefer not to answer" at bounding box center [576, 269] width 217 height 33
select select "employed"
click at [468, 253] on select "Current employment status Employed Student Retired Other / prefer not to answer" at bounding box center [576, 269] width 217 height 33
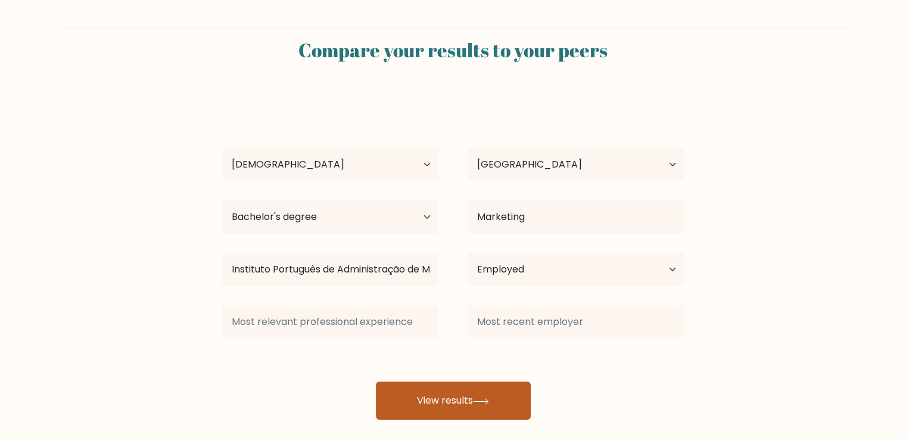
click at [438, 399] on button "View results" at bounding box center [453, 400] width 155 height 38
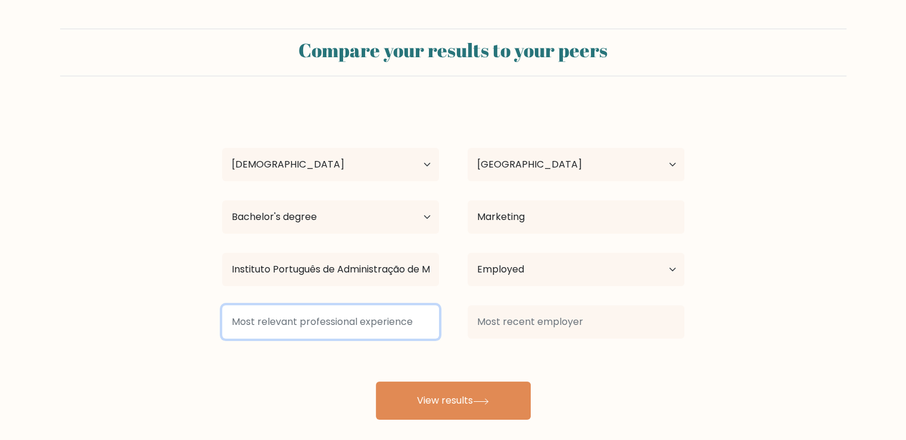
click at [281, 325] on input at bounding box center [330, 321] width 217 height 33
type input "Infraspeak"
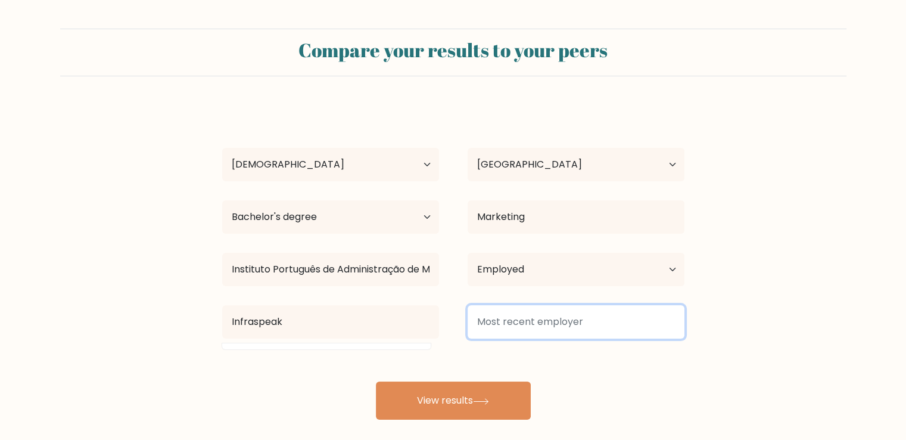
click at [567, 329] on input at bounding box center [576, 321] width 217 height 33
type input "Infraspeak"
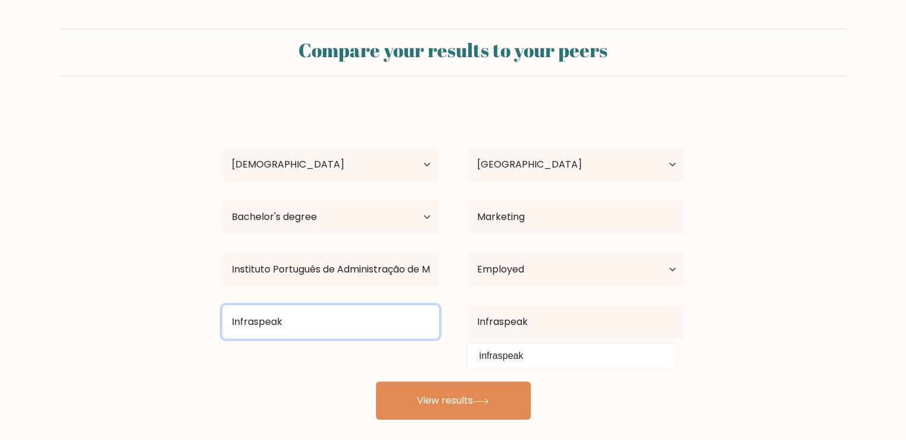
click at [336, 323] on input "Infraspeak" at bounding box center [330, 321] width 217 height 33
click at [338, 322] on input "Infraspeak" at bounding box center [330, 321] width 217 height 33
type input "Dsja"
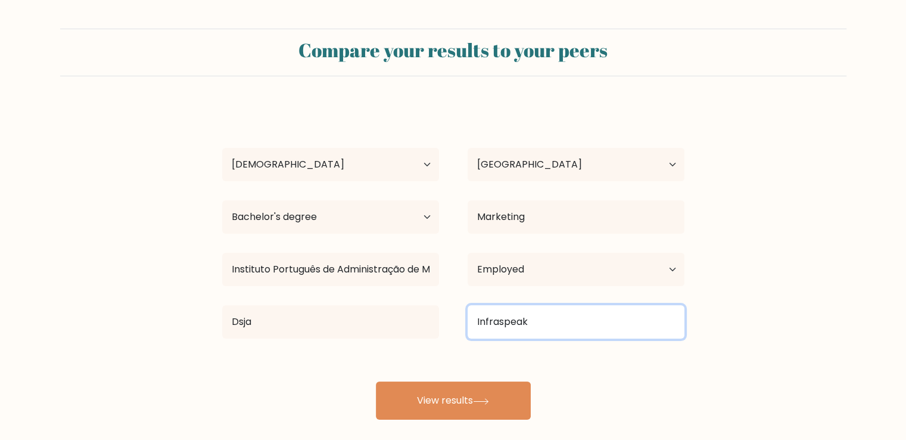
click at [567, 325] on input "Infraspeak" at bounding box center [576, 321] width 217 height 33
click at [566, 325] on input "Infraspeak" at bounding box center [576, 321] width 217 height 33
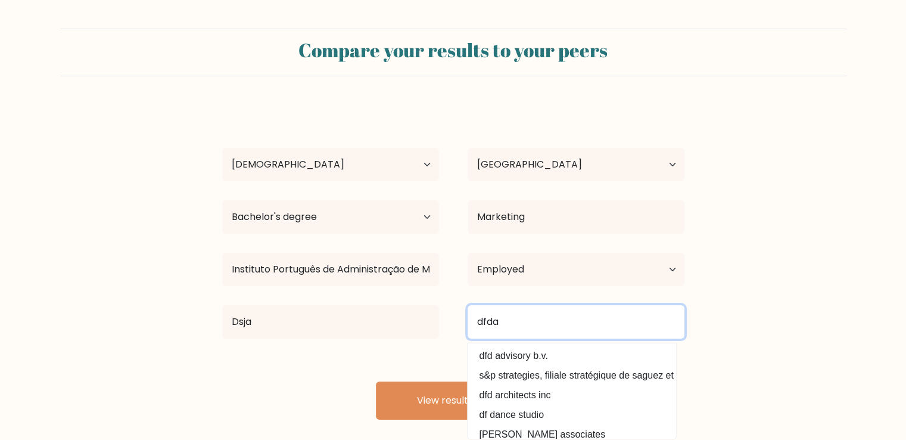
type input "dfda"
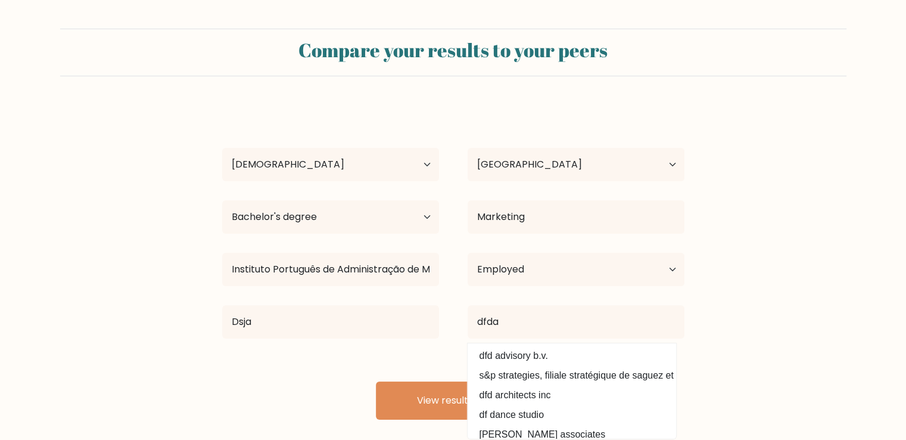
click at [791, 294] on form "Compare your results to your peers Pedro Tomaz Age Under 18 years old 18-24 yea…" at bounding box center [453, 224] width 906 height 391
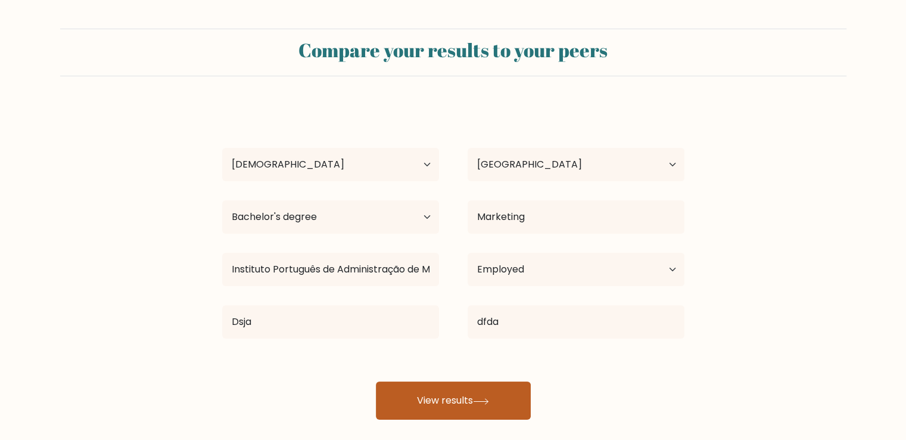
click at [470, 409] on button "View results" at bounding box center [453, 400] width 155 height 38
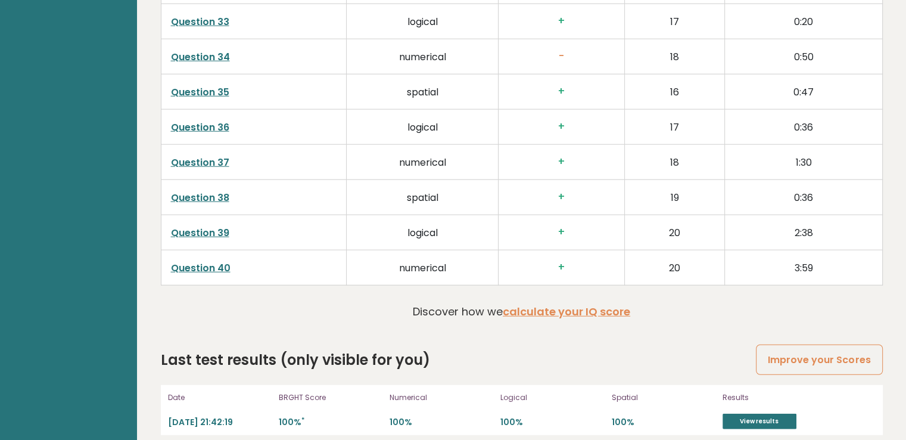
scroll to position [3151, 0]
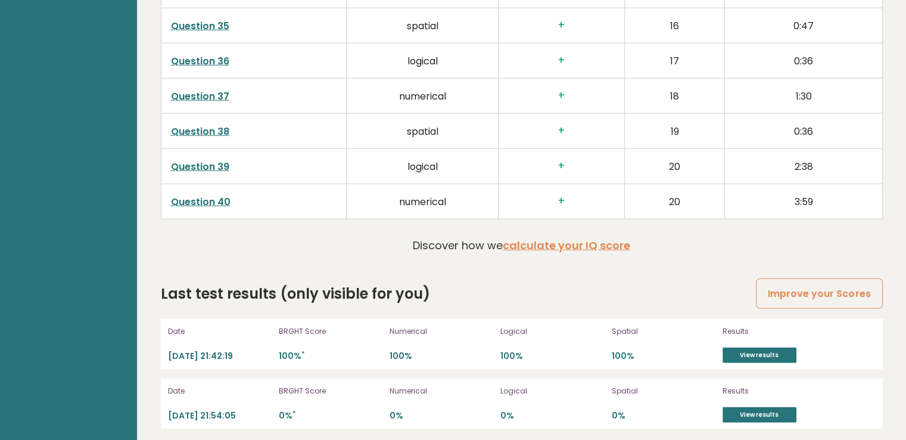
click at [690, 335] on div "Spatial 100%" at bounding box center [664, 344] width 104 height 38
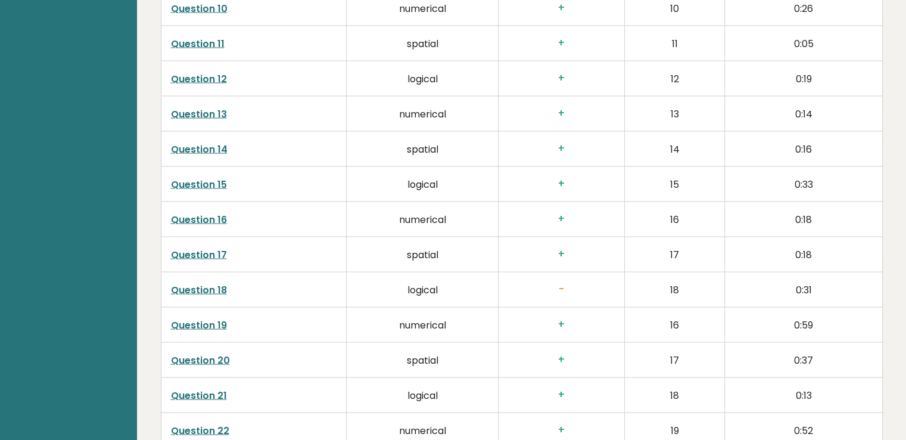
scroll to position [2302, 0]
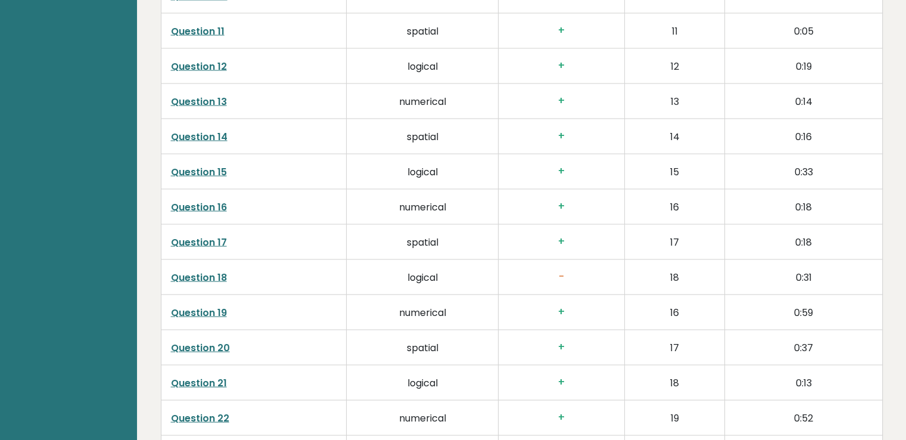
click at [208, 277] on link "Question 18" at bounding box center [199, 277] width 56 height 14
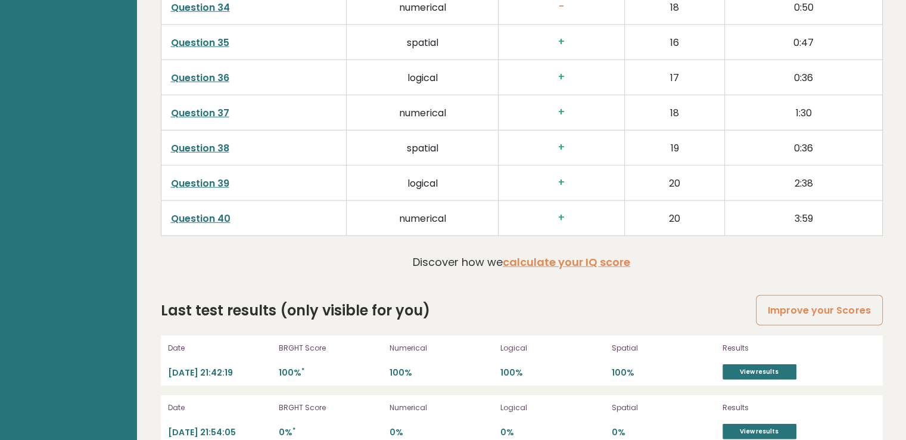
scroll to position [3152, 0]
